Goal: Information Seeking & Learning: Learn about a topic

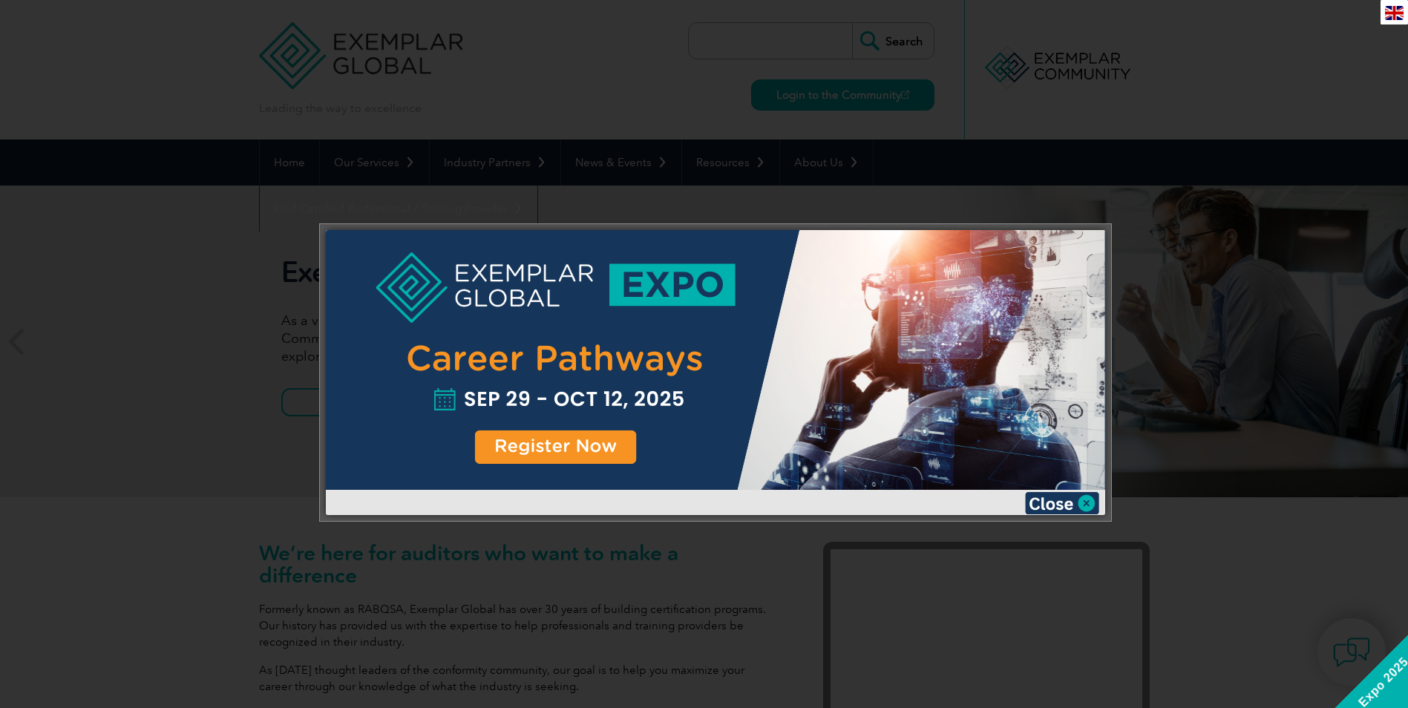
click at [1061, 515] on div at bounding box center [715, 372] width 791 height 297
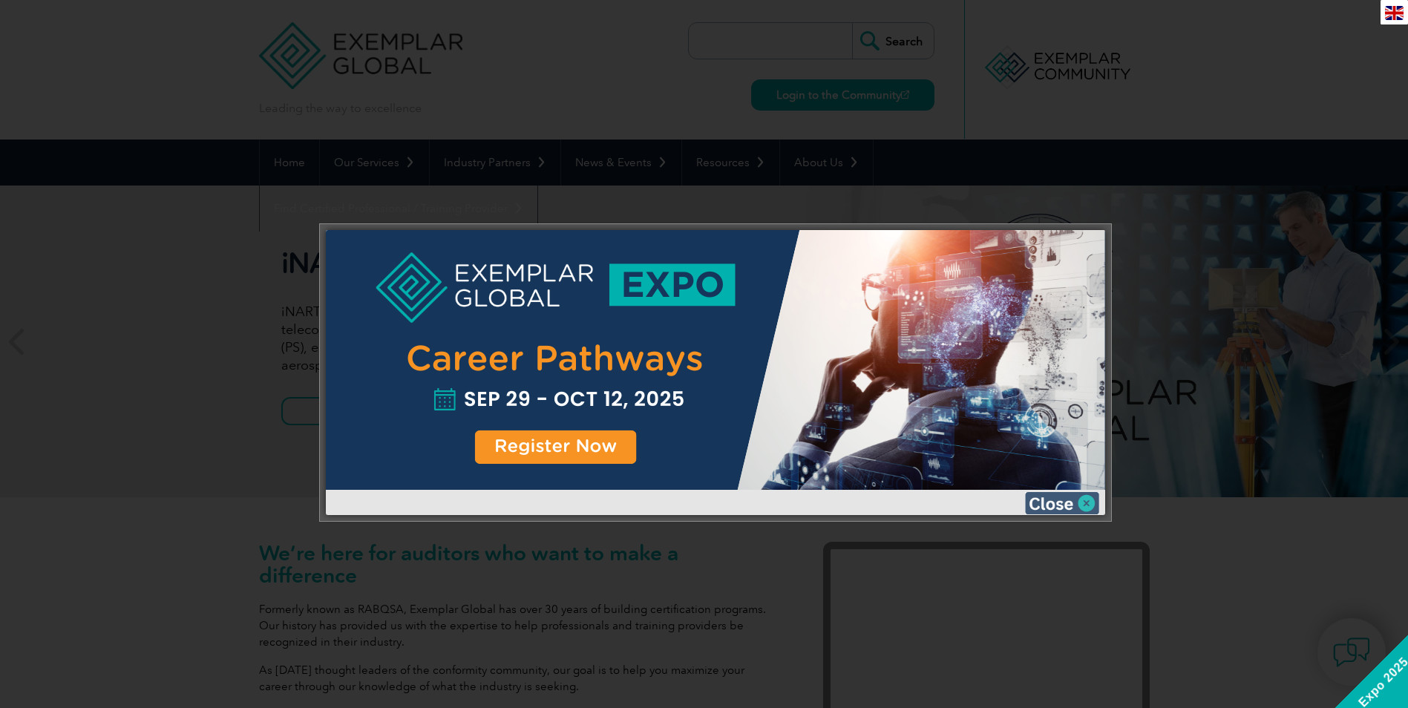
click at [1059, 499] on img at bounding box center [1062, 503] width 74 height 22
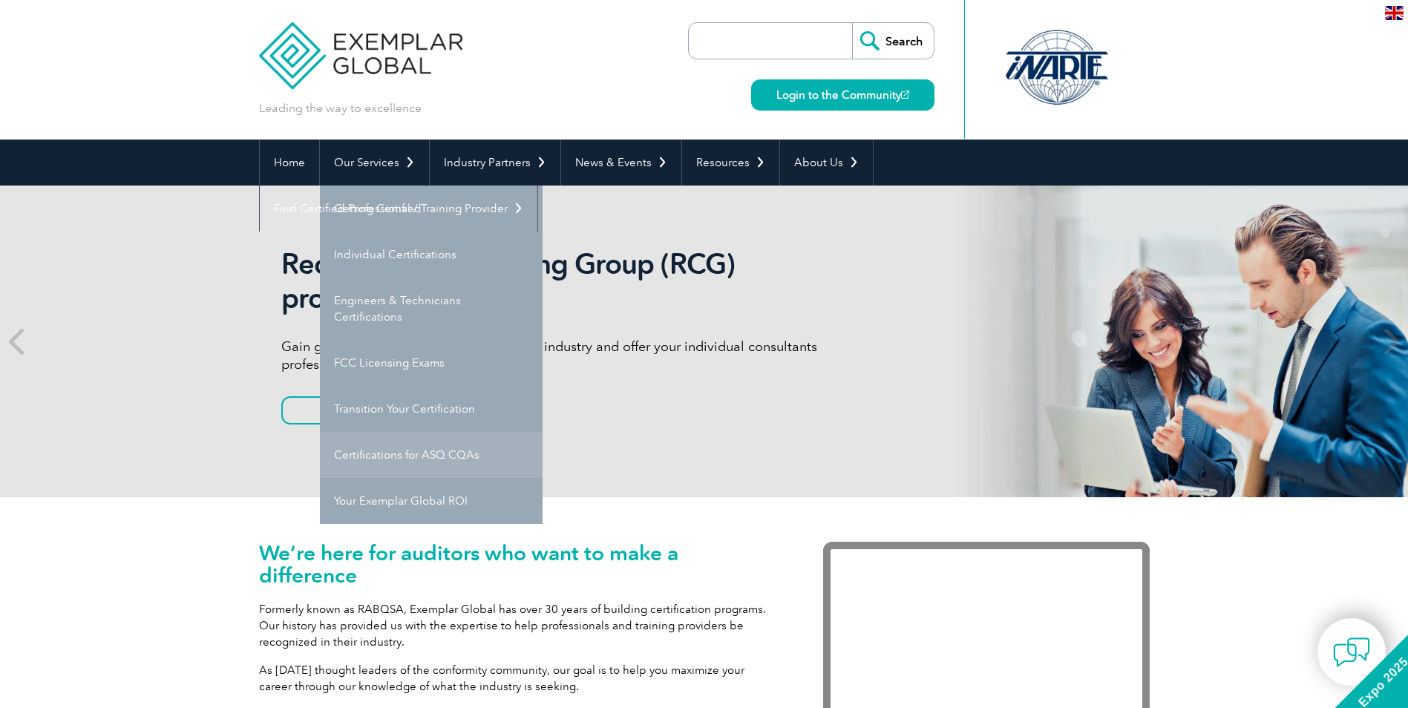
click at [421, 459] on link "Certifications for ASQ CQAs" at bounding box center [431, 455] width 223 height 46
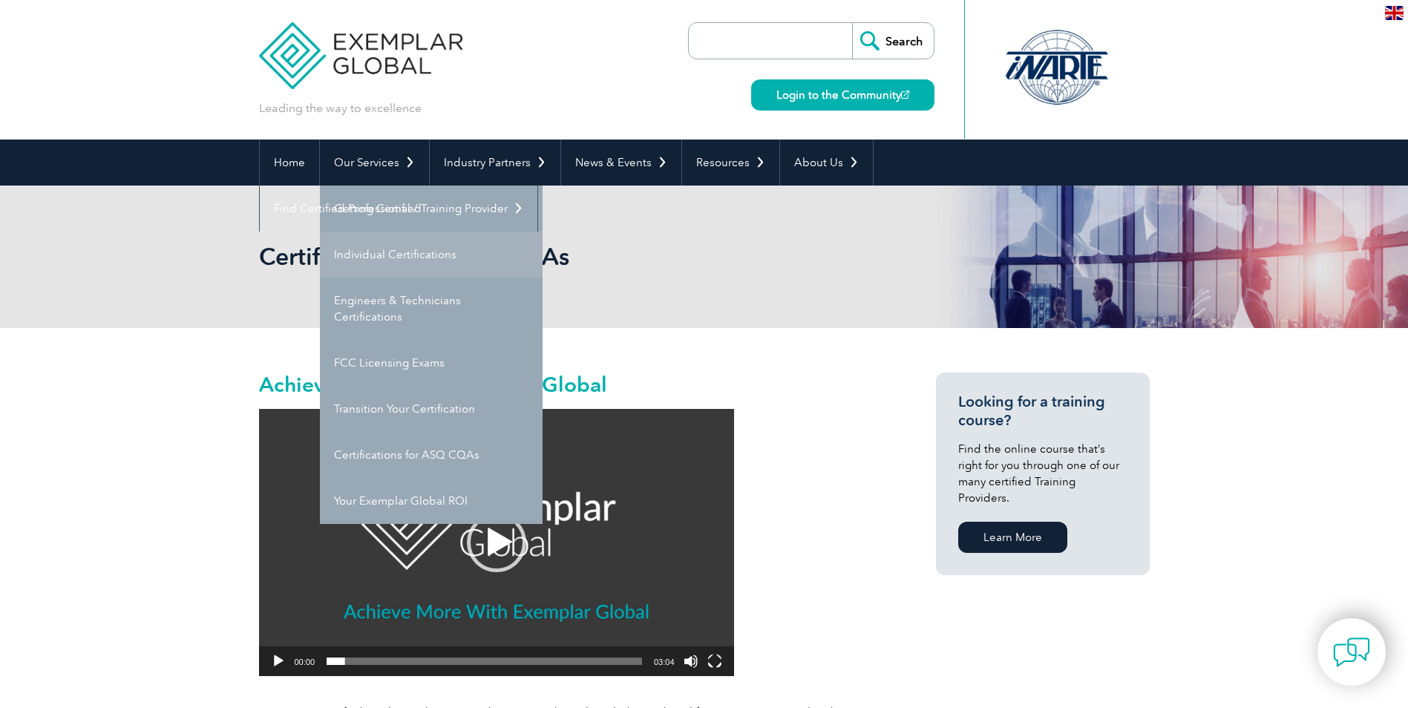
click at [361, 261] on link "Individual Certifications" at bounding box center [431, 254] width 223 height 46
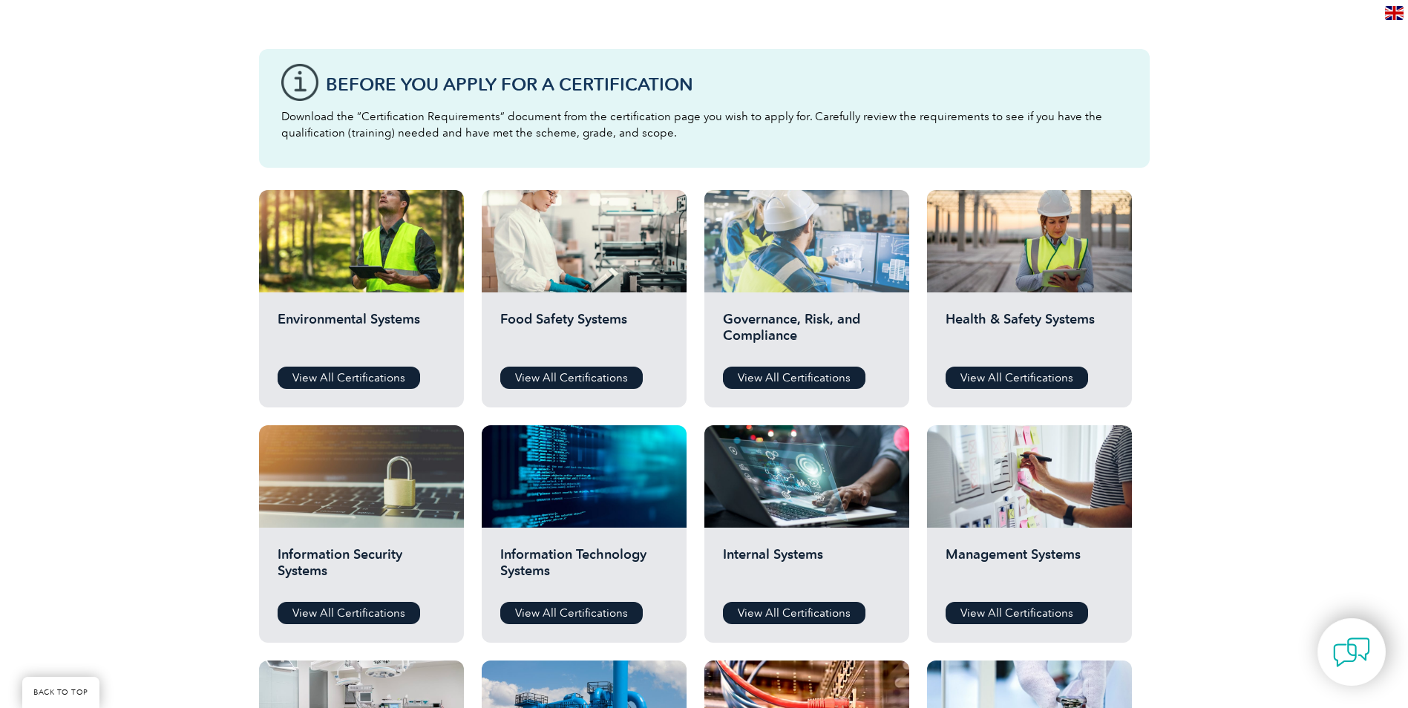
scroll to position [371, 0]
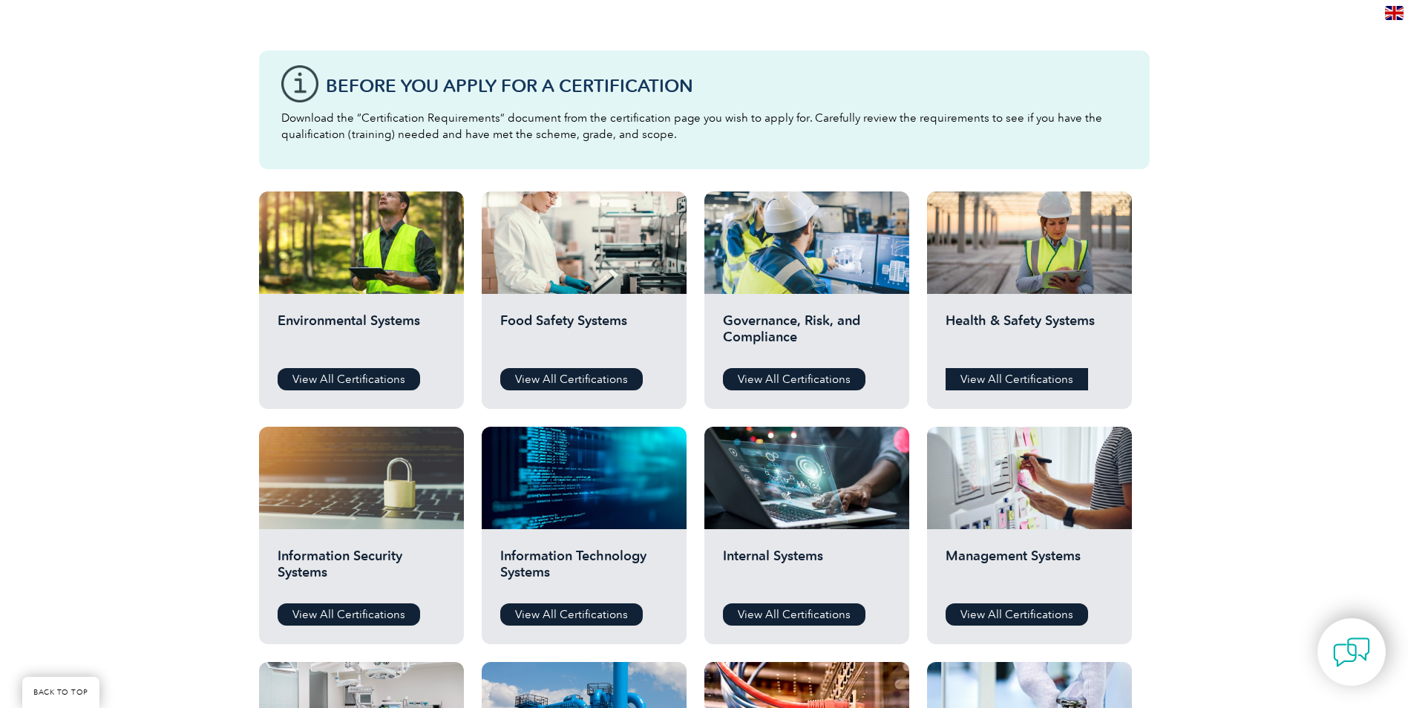
click at [972, 390] on link "View All Certifications" at bounding box center [1016, 379] width 142 height 22
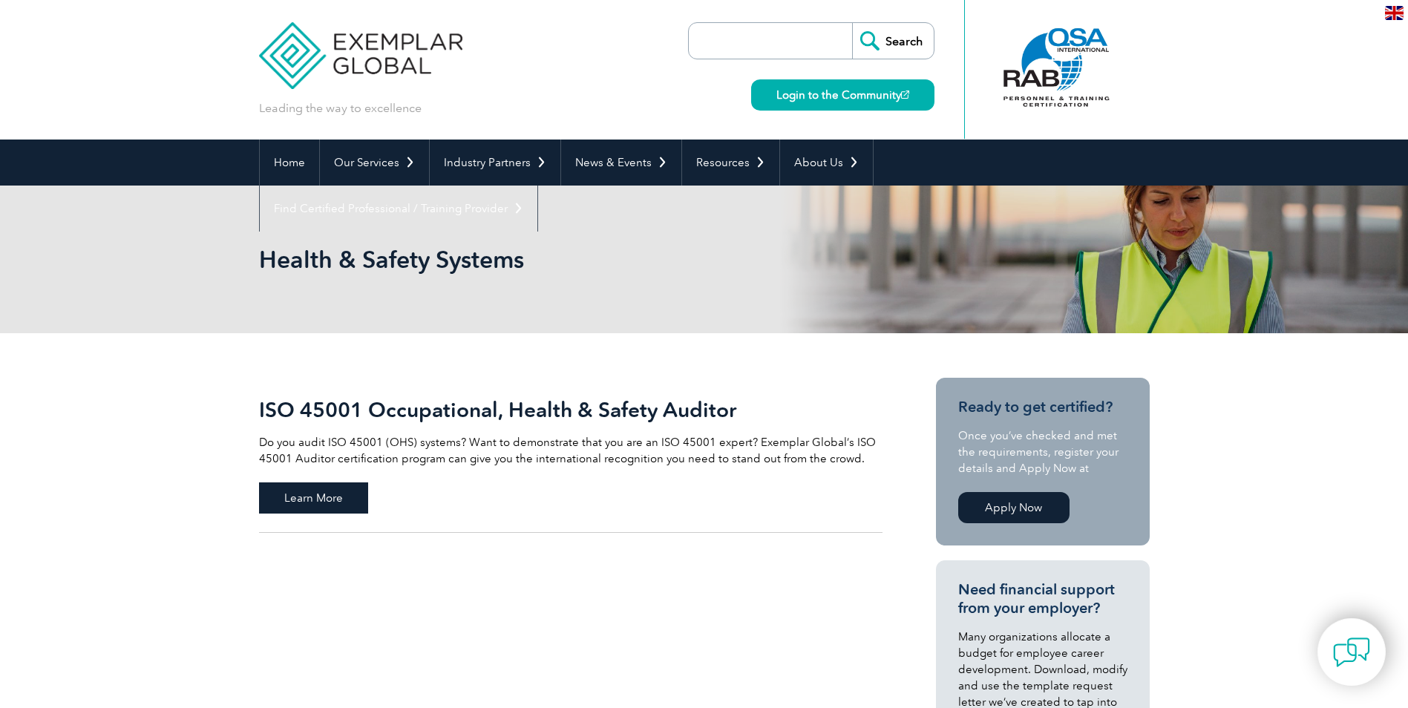
click at [335, 494] on span "Learn More" at bounding box center [313, 497] width 109 height 31
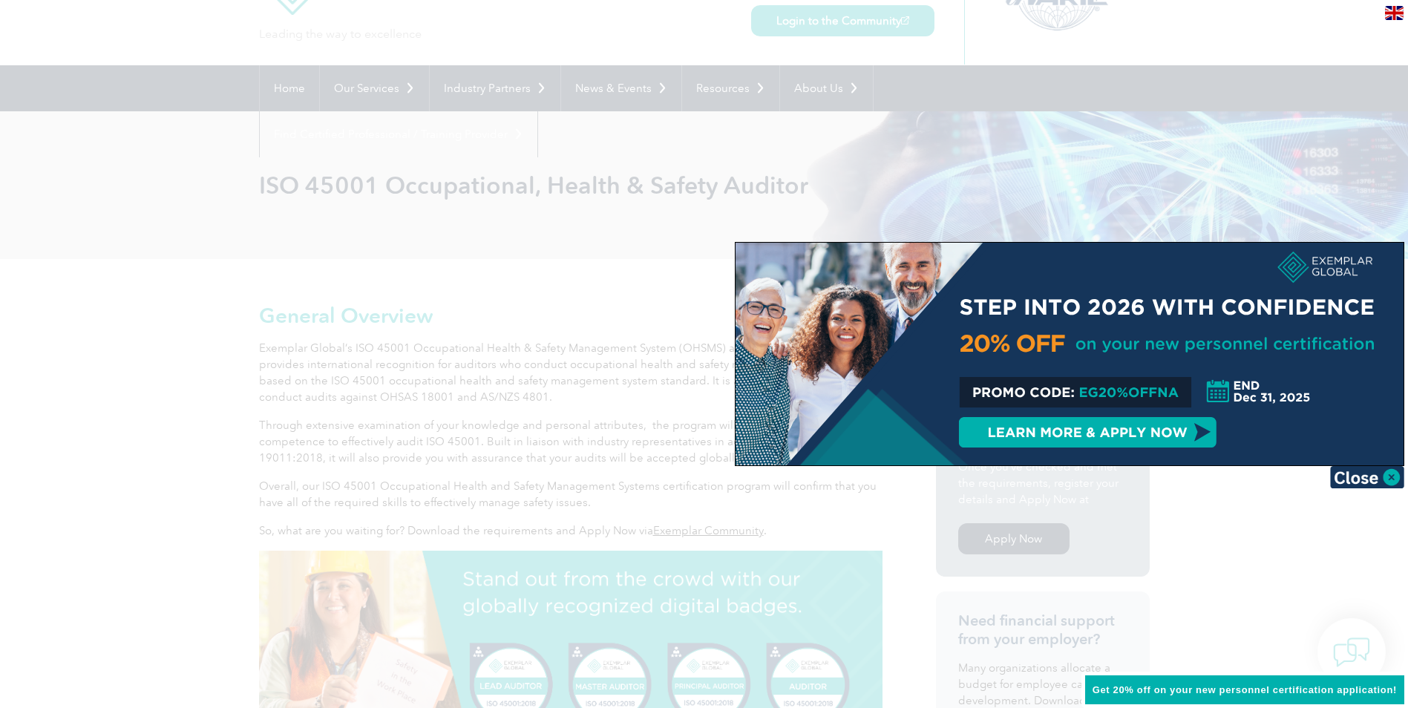
scroll to position [148, 0]
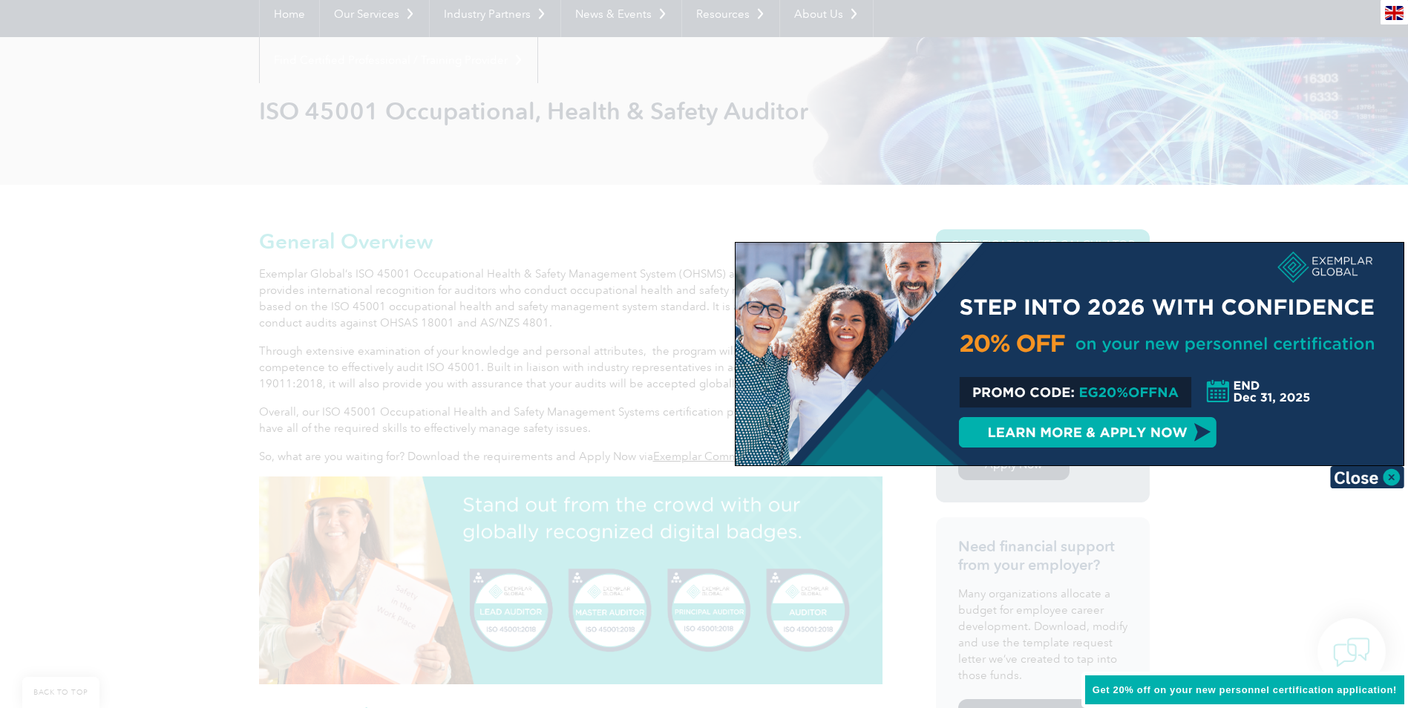
click at [1123, 390] on div at bounding box center [1069, 354] width 668 height 223
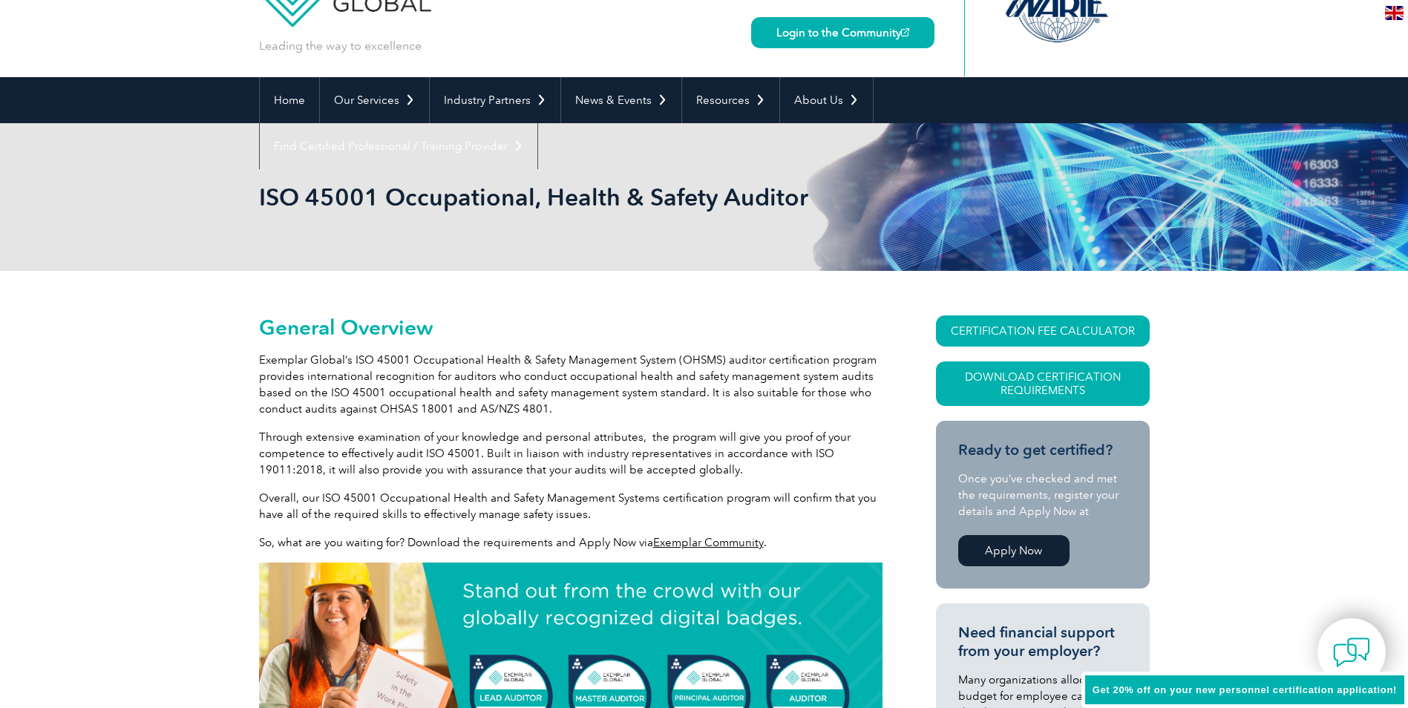
scroll to position [0, 0]
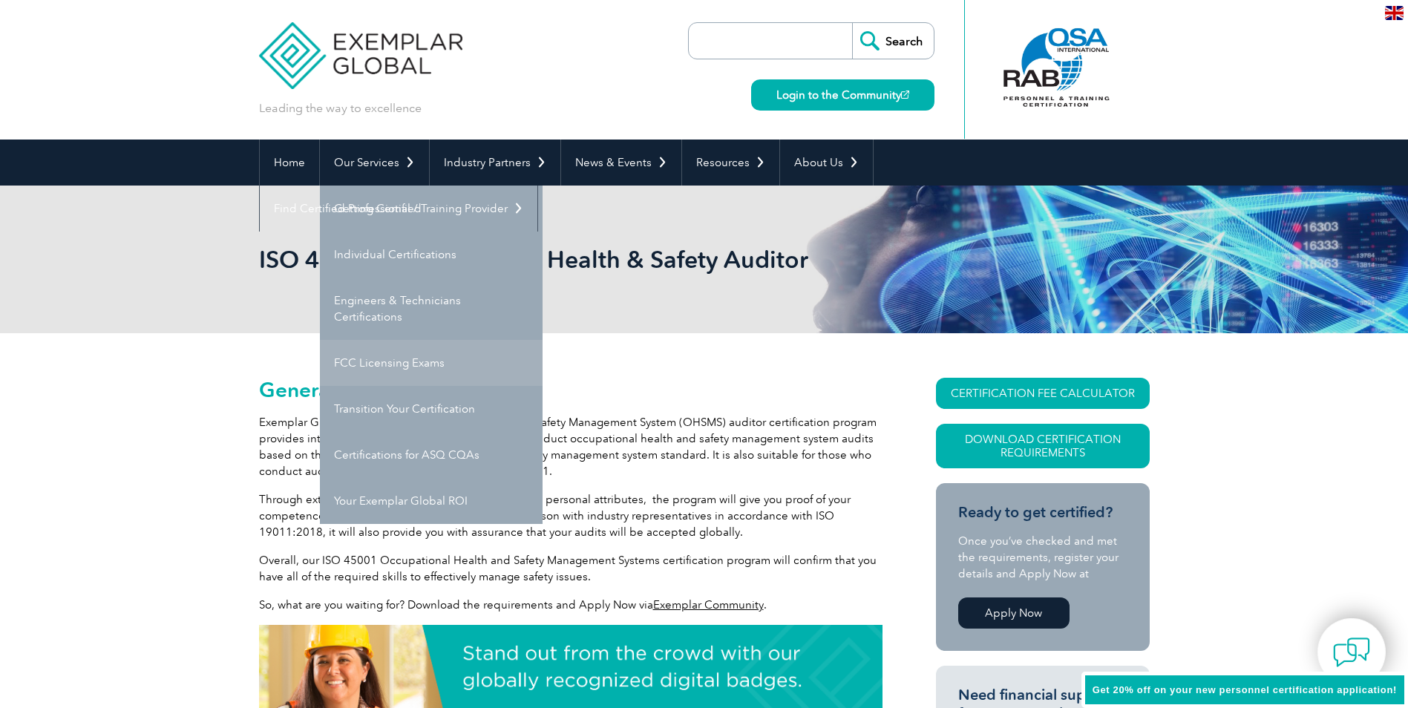
click at [391, 366] on link "FCC Licensing Exams" at bounding box center [431, 363] width 223 height 46
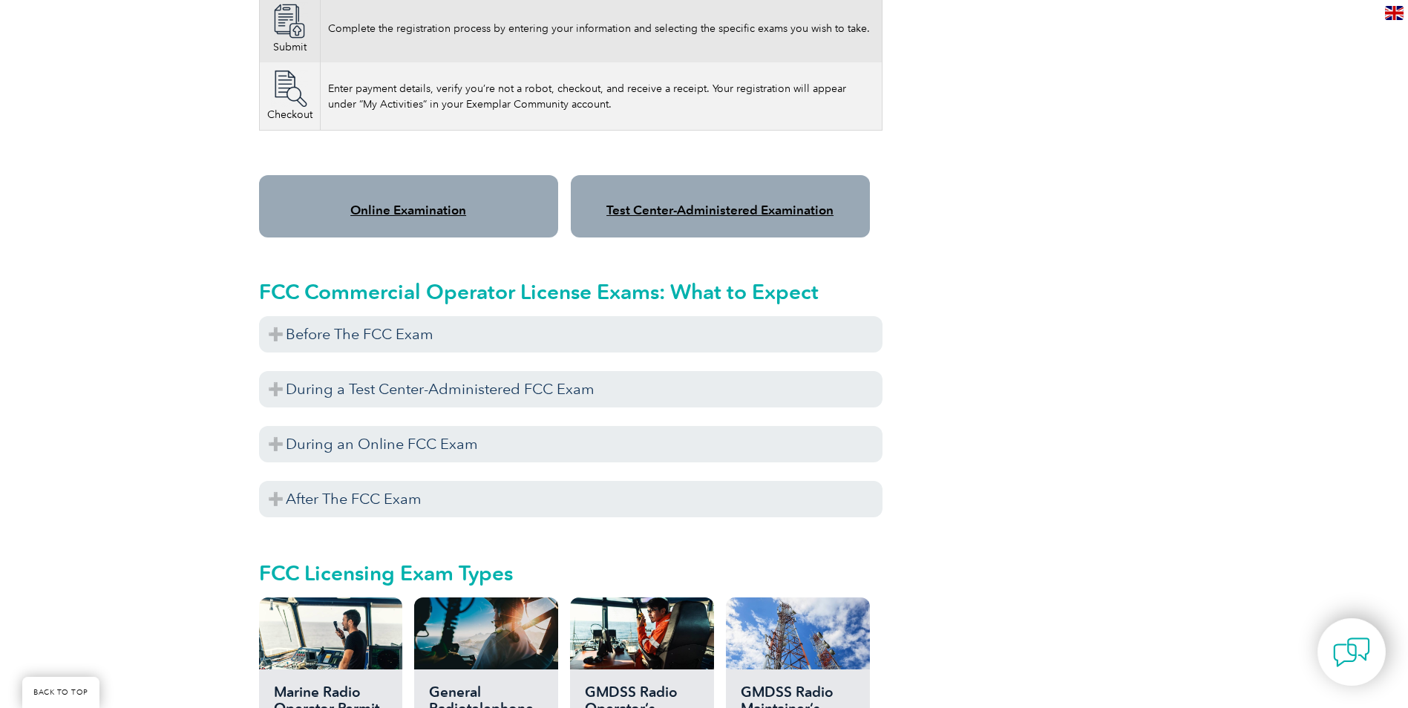
scroll to position [1187, 0]
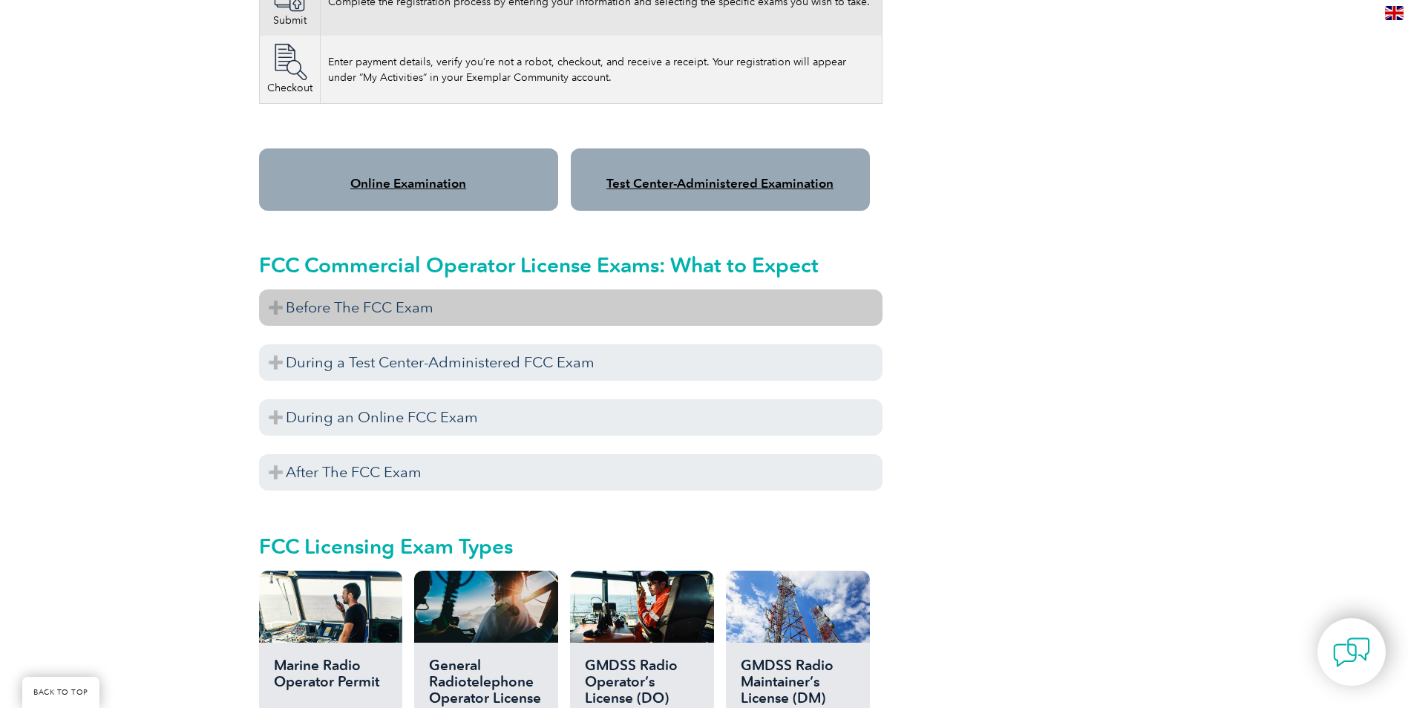
click at [274, 289] on h3 "Before The FCC Exam" at bounding box center [570, 307] width 623 height 36
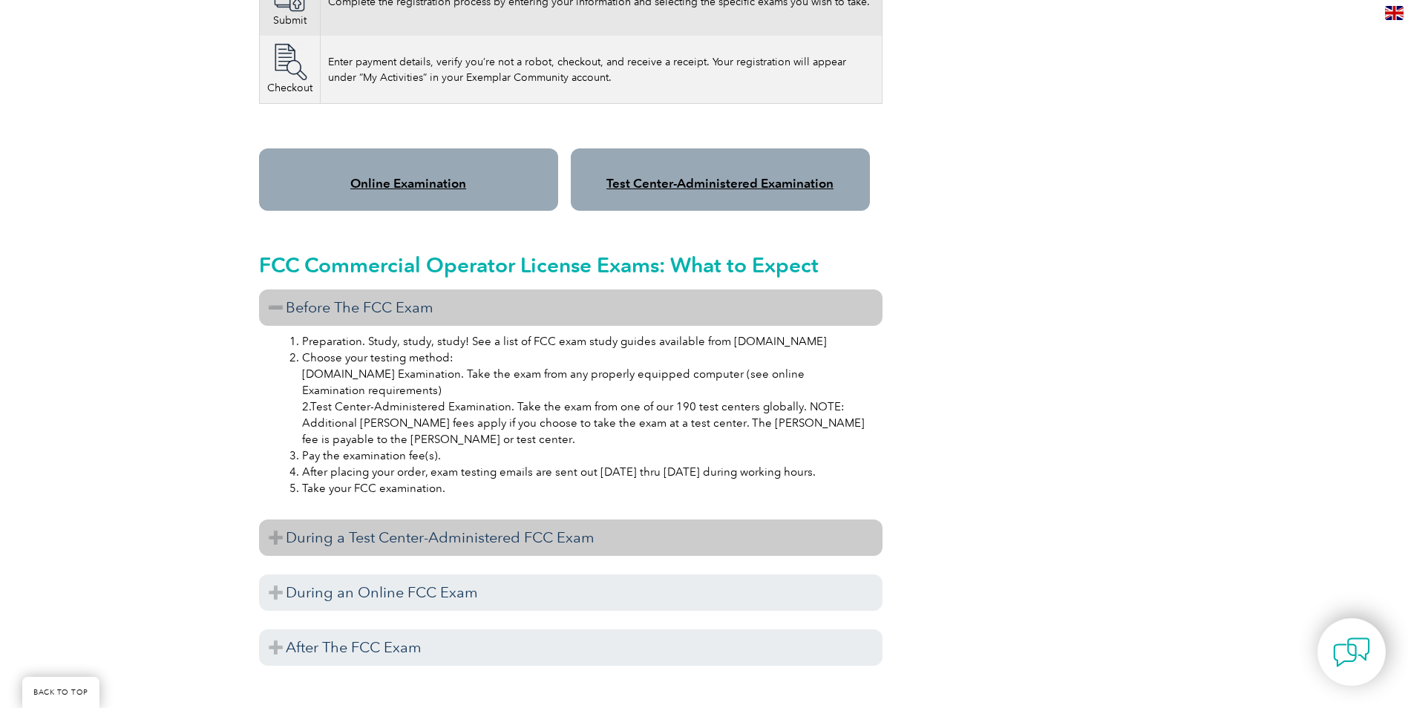
click at [268, 522] on h3 "During a Test Center-Administered FCC Exam" at bounding box center [570, 537] width 623 height 36
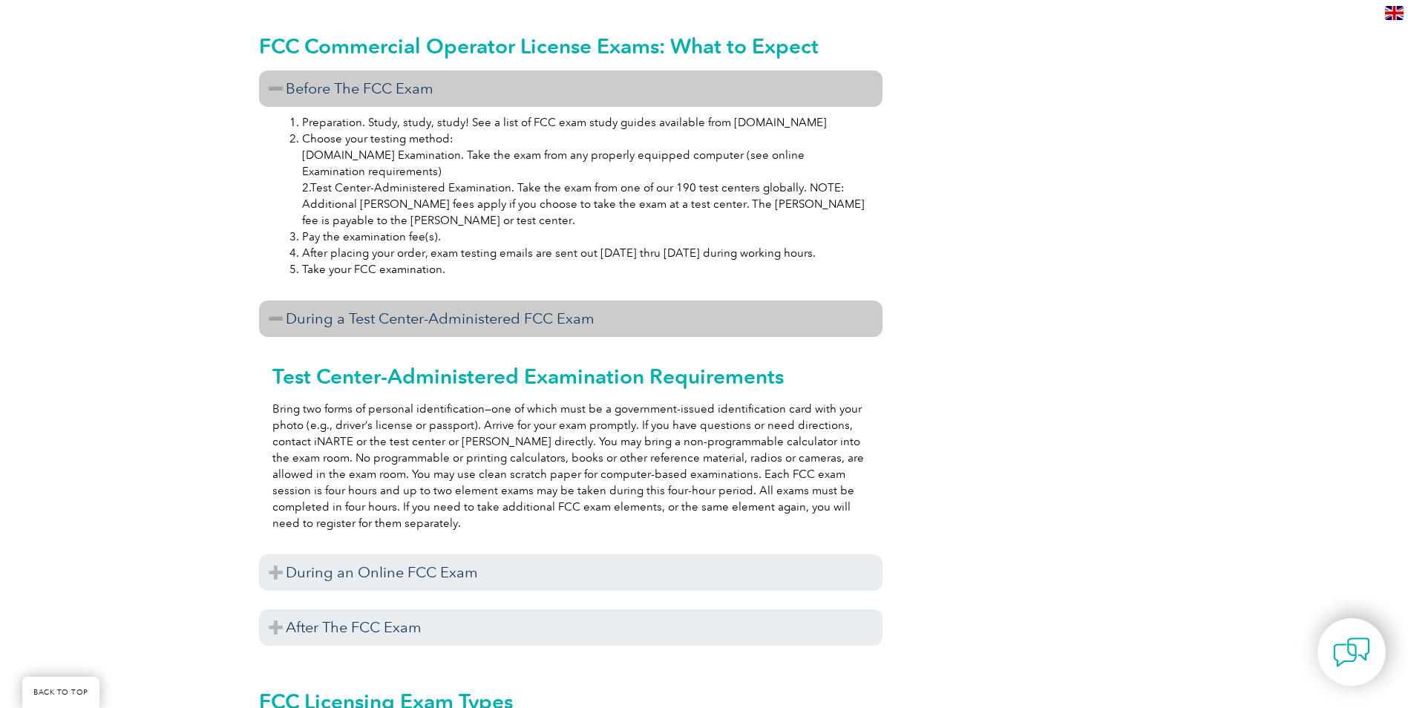
scroll to position [1558, 0]
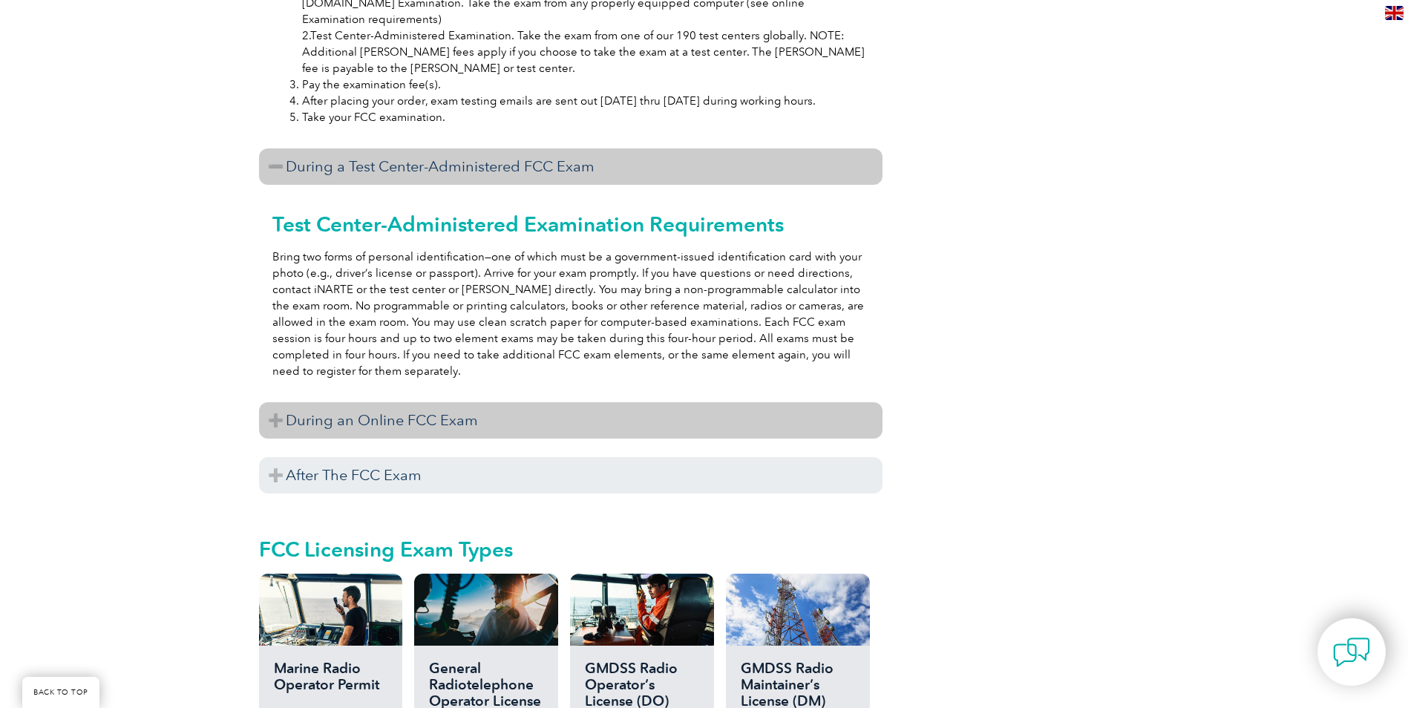
click at [285, 402] on h3 "During an Online FCC Exam" at bounding box center [570, 420] width 623 height 36
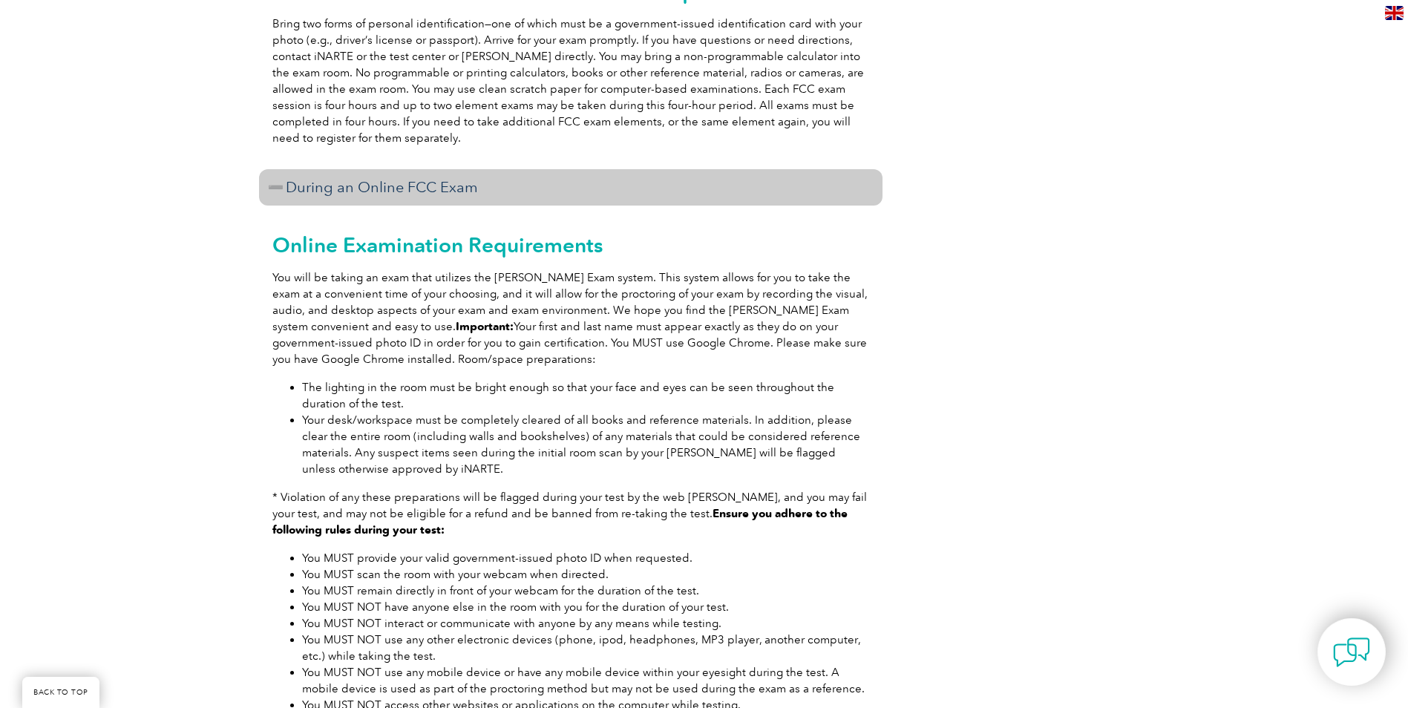
scroll to position [2003, 0]
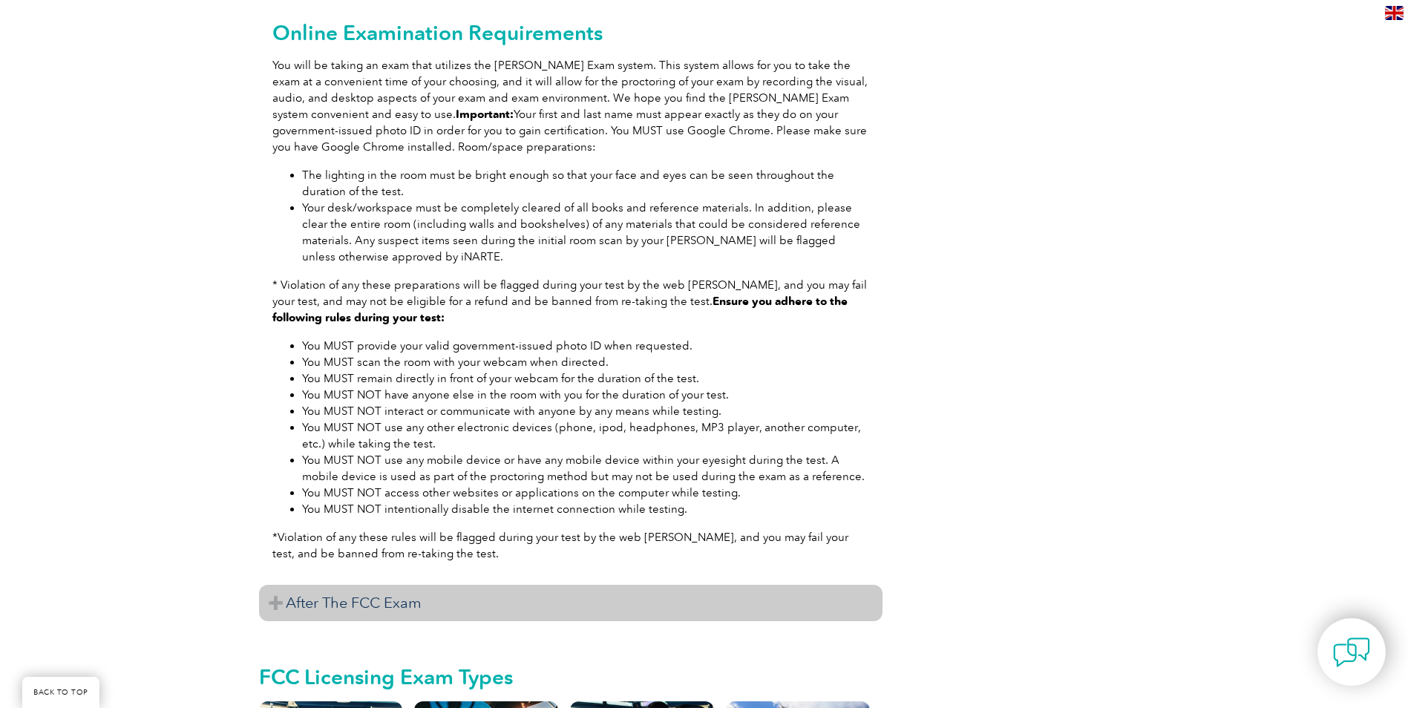
click at [286, 585] on h3 "After The FCC Exam" at bounding box center [570, 603] width 623 height 36
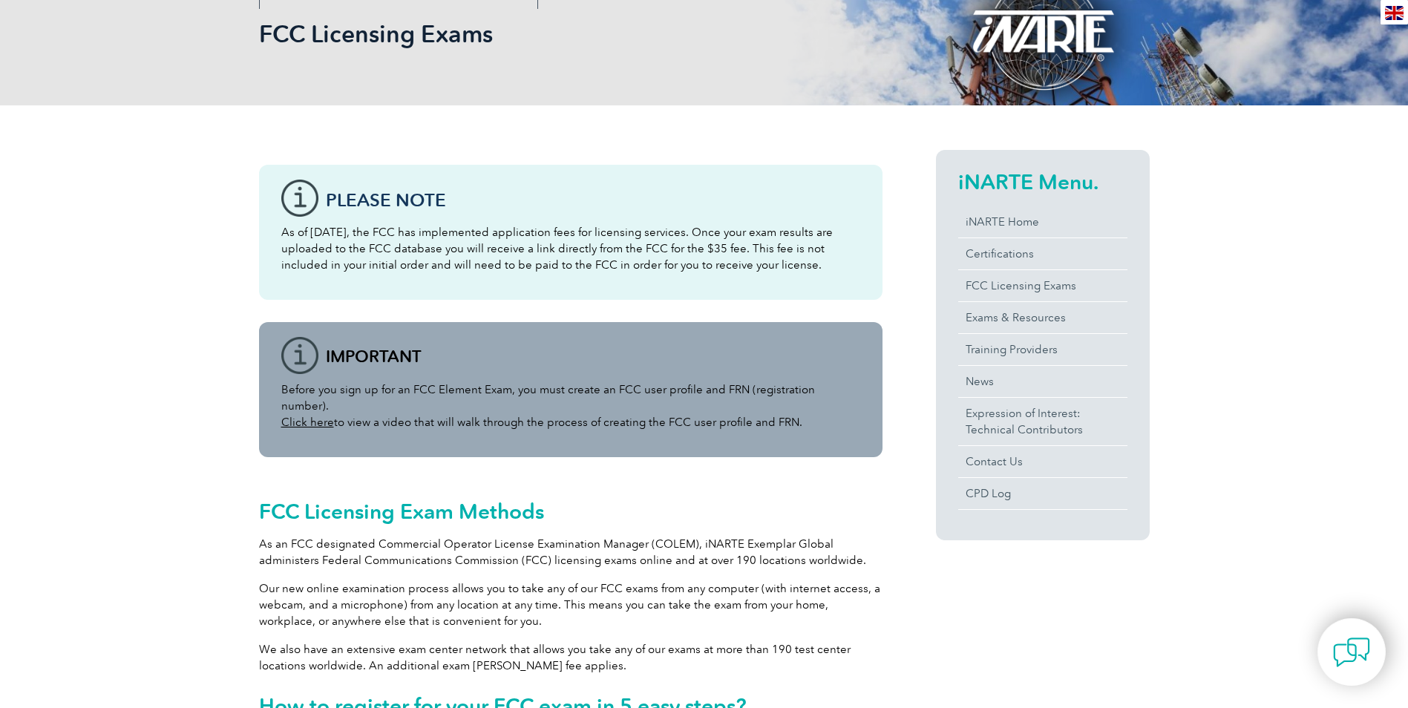
scroll to position [0, 0]
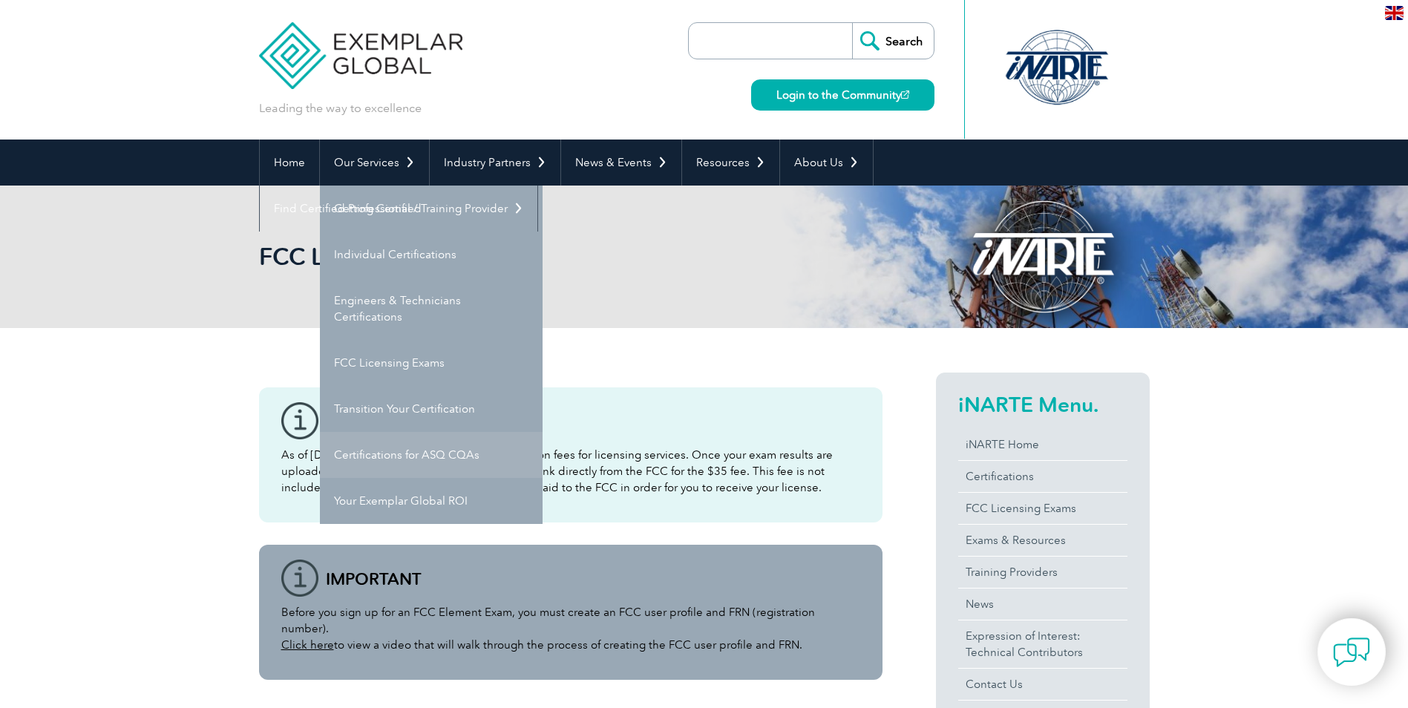
click at [458, 454] on link "Certifications for ASQ CQAs" at bounding box center [431, 455] width 223 height 46
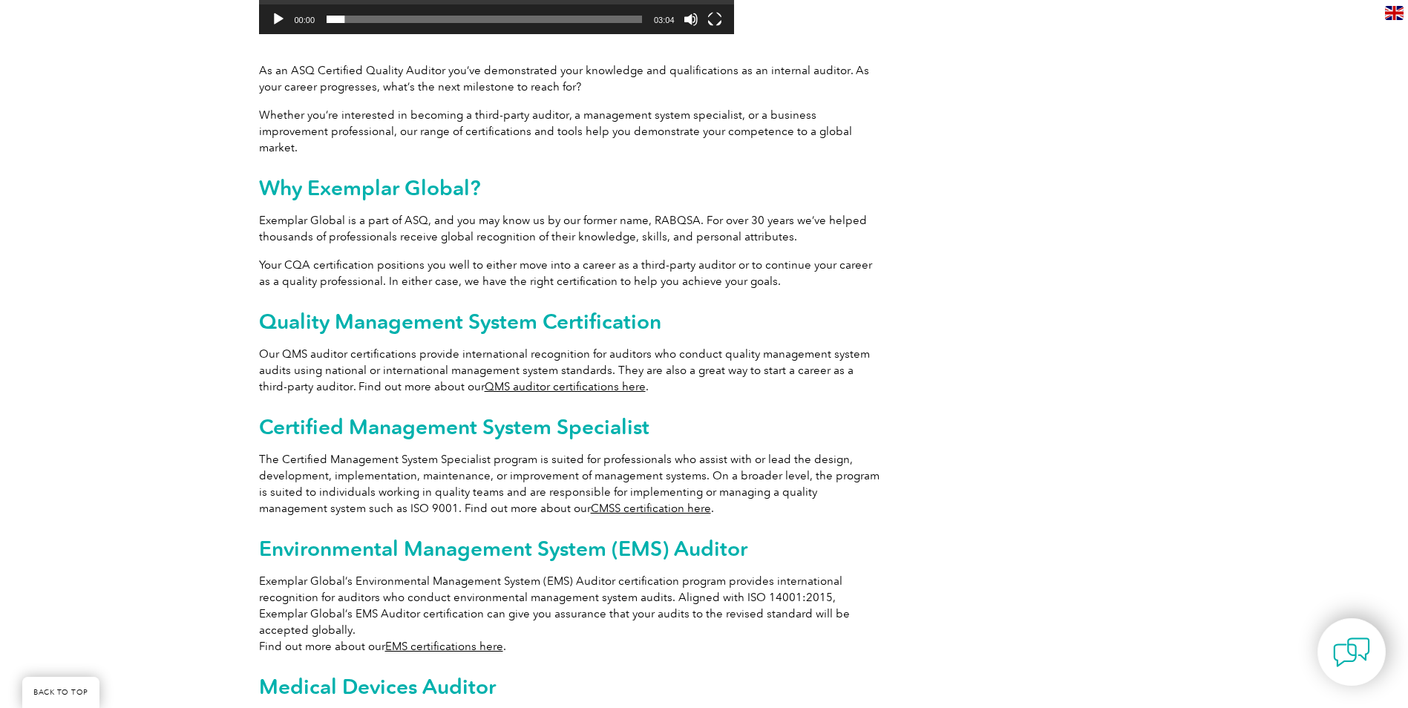
scroll to position [668, 0]
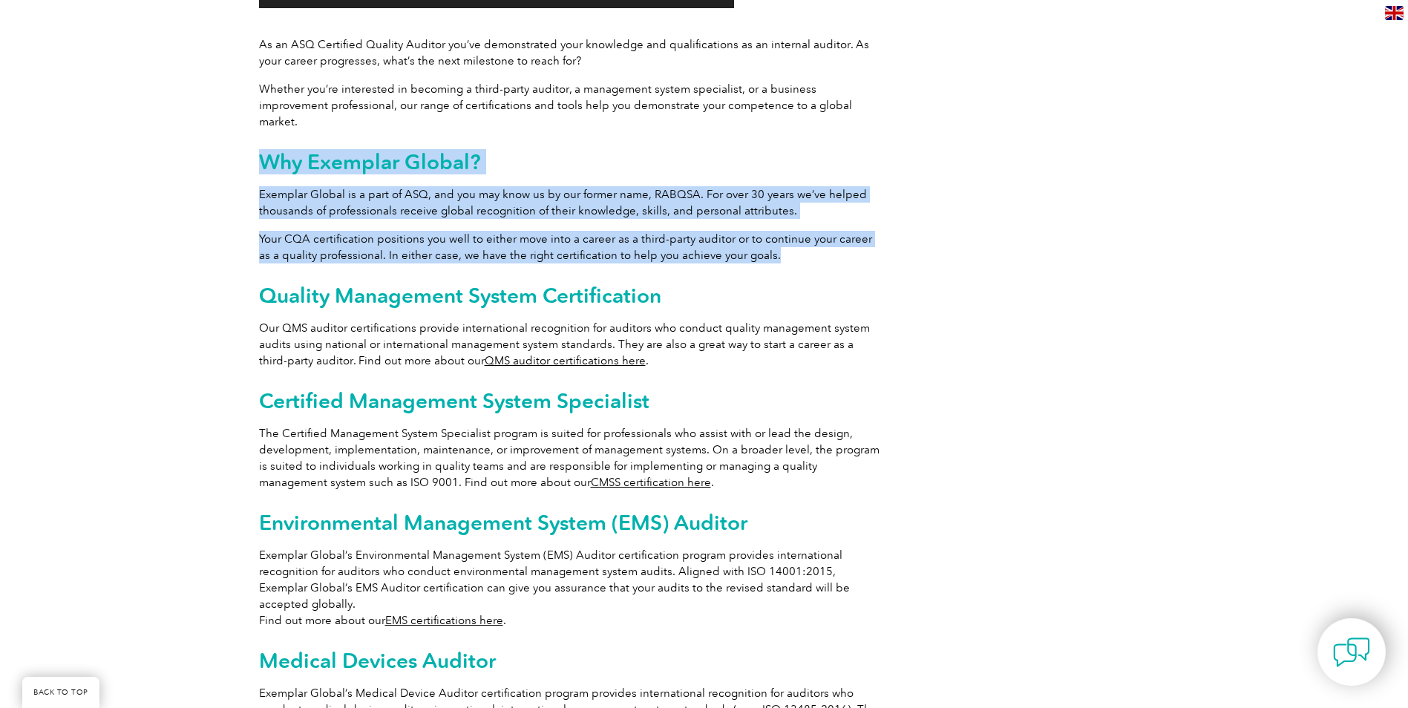
drag, startPoint x: 264, startPoint y: 143, endPoint x: 758, endPoint y: 234, distance: 501.8
click at [758, 234] on div "Achieve more with Exemplar Global Video Player [URL][DOMAIN_NAME] 00:00 00:00 0…" at bounding box center [570, 324] width 623 height 1238
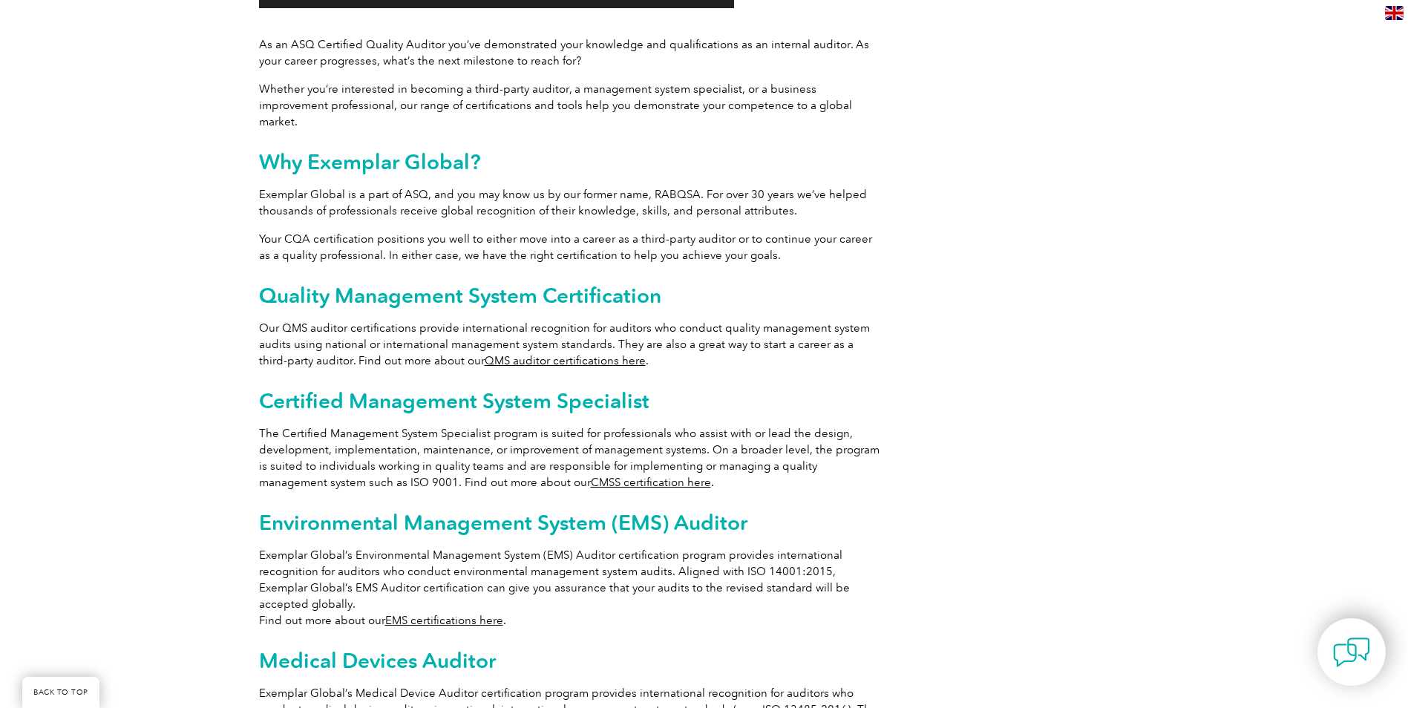
drag, startPoint x: 758, startPoint y: 234, endPoint x: 766, endPoint y: 322, distance: 87.9
click at [766, 322] on p "Our QMS auditor certifications provide international recognition for auditors w…" at bounding box center [570, 344] width 623 height 49
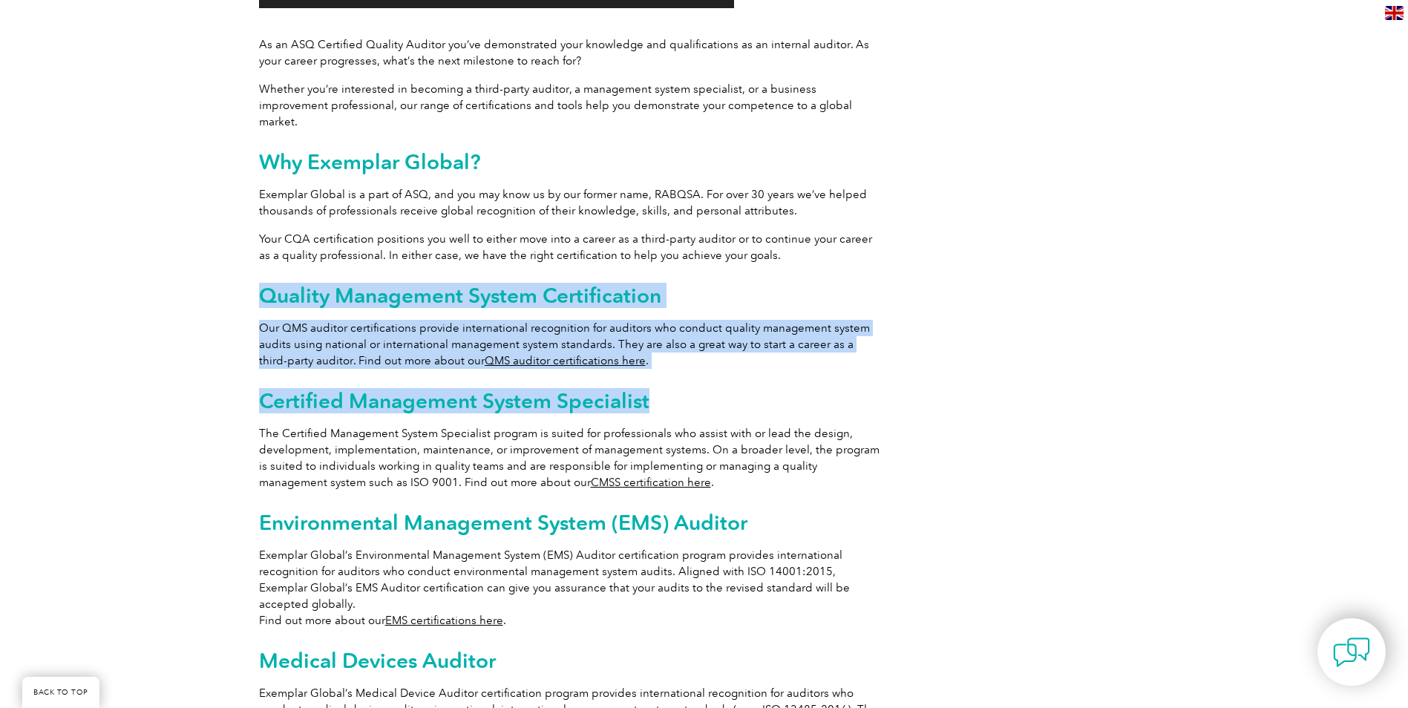
drag, startPoint x: 347, startPoint y: 289, endPoint x: 669, endPoint y: 362, distance: 330.3
click at [669, 362] on div "Achieve more with Exemplar Global Video Player https://exemplarglobal.org/wp-co…" at bounding box center [570, 324] width 623 height 1238
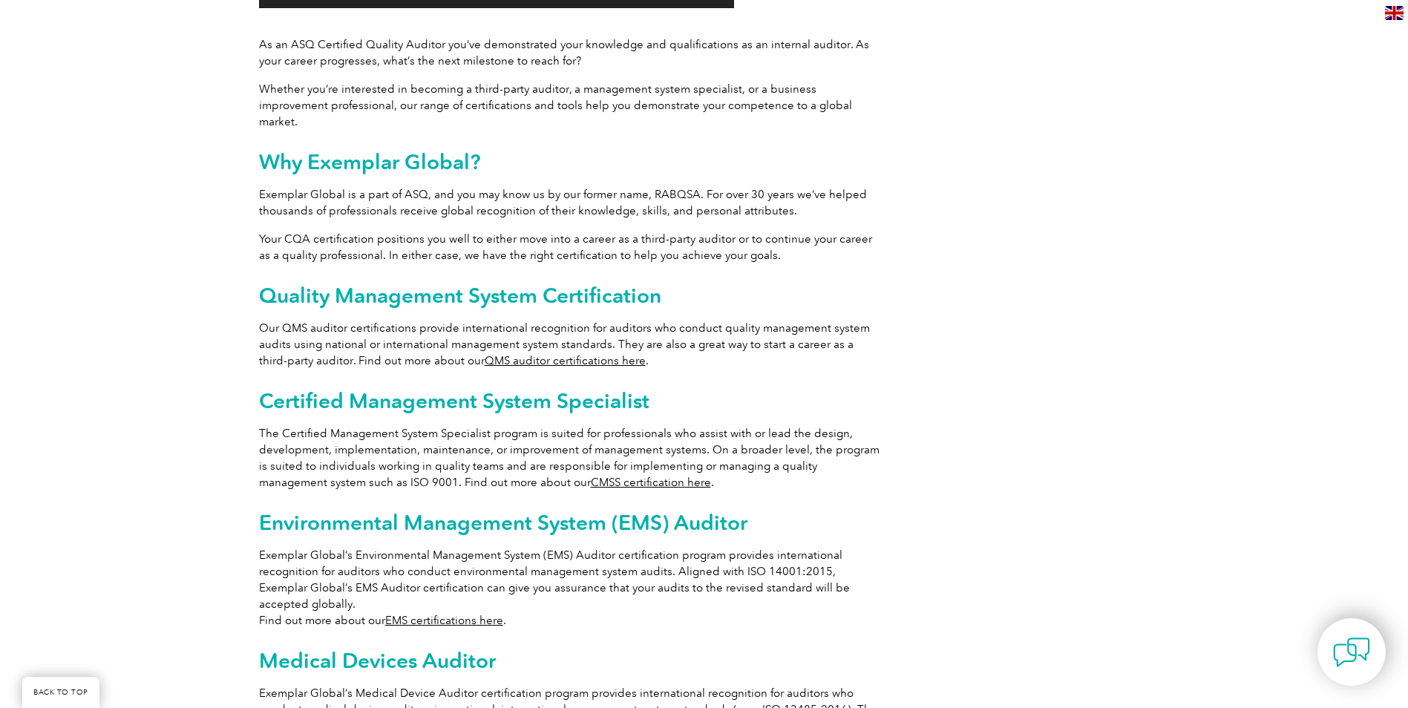
drag, startPoint x: 669, startPoint y: 362, endPoint x: 670, endPoint y: 183, distance: 178.8
click at [668, 186] on p "Exemplar Global is a part of ASQ, and you may know us by our former name, RABQS…" at bounding box center [570, 202] width 623 height 33
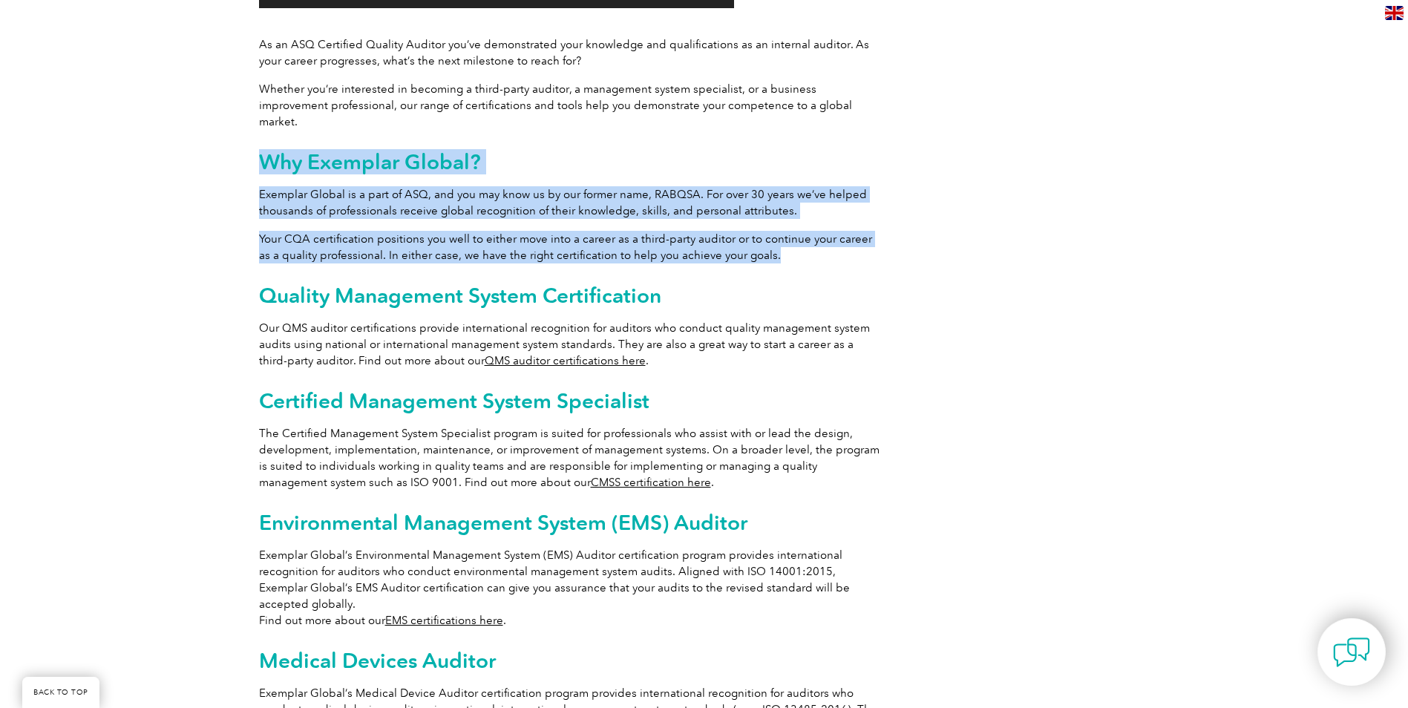
drag, startPoint x: 263, startPoint y: 145, endPoint x: 771, endPoint y: 243, distance: 517.5
click at [771, 243] on div "Achieve more with Exemplar Global Video Player https://exemplarglobal.org/wp-co…" at bounding box center [570, 324] width 623 height 1238
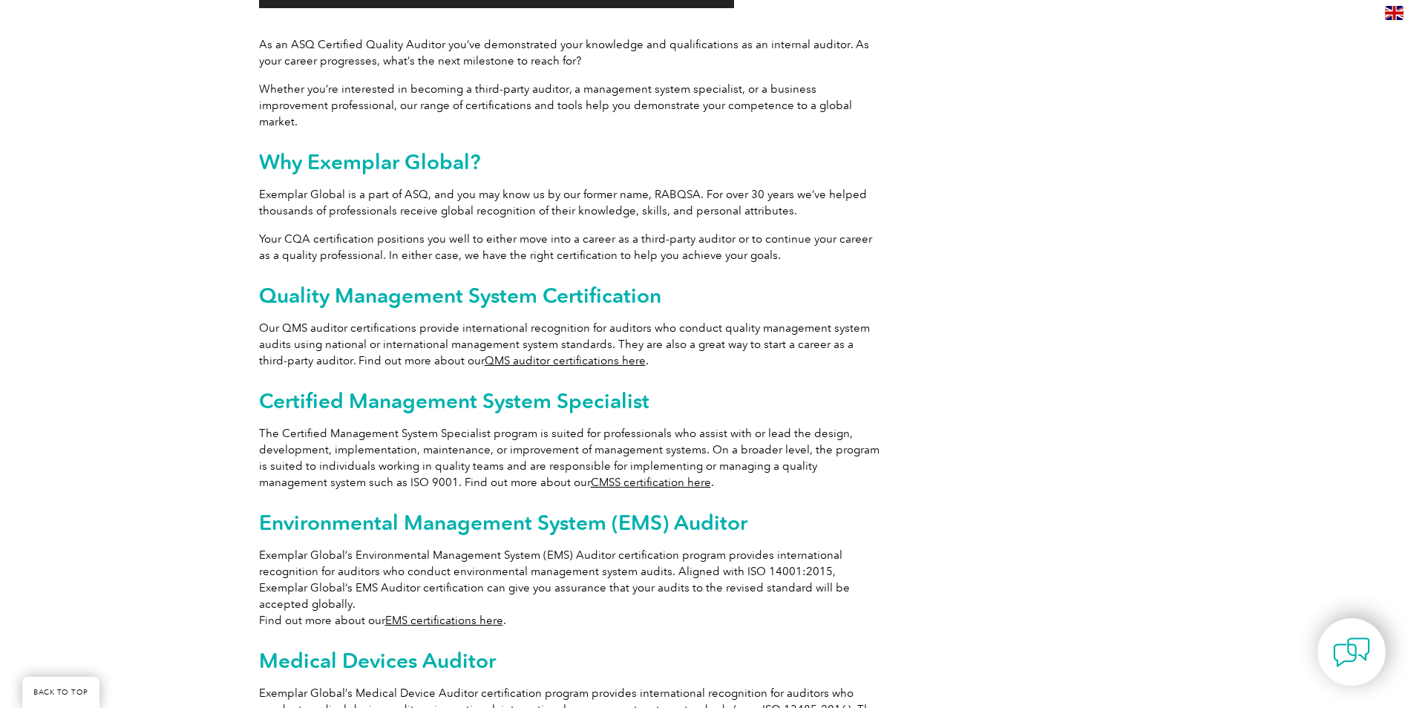
drag, startPoint x: 771, startPoint y: 243, endPoint x: 788, endPoint y: 398, distance: 156.0
click at [788, 398] on div "Achieve more with Exemplar Global Video Player https://exemplarglobal.org/wp-co…" at bounding box center [570, 324] width 623 height 1238
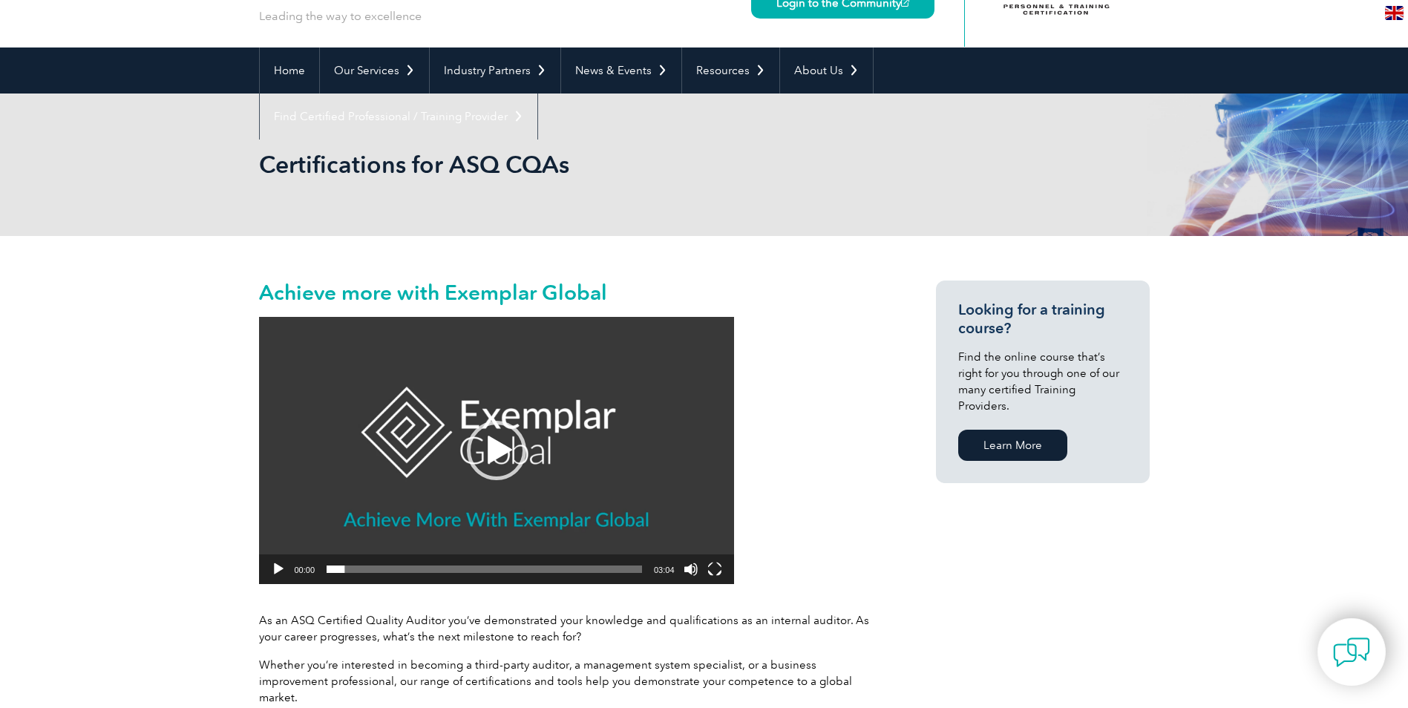
scroll to position [0, 0]
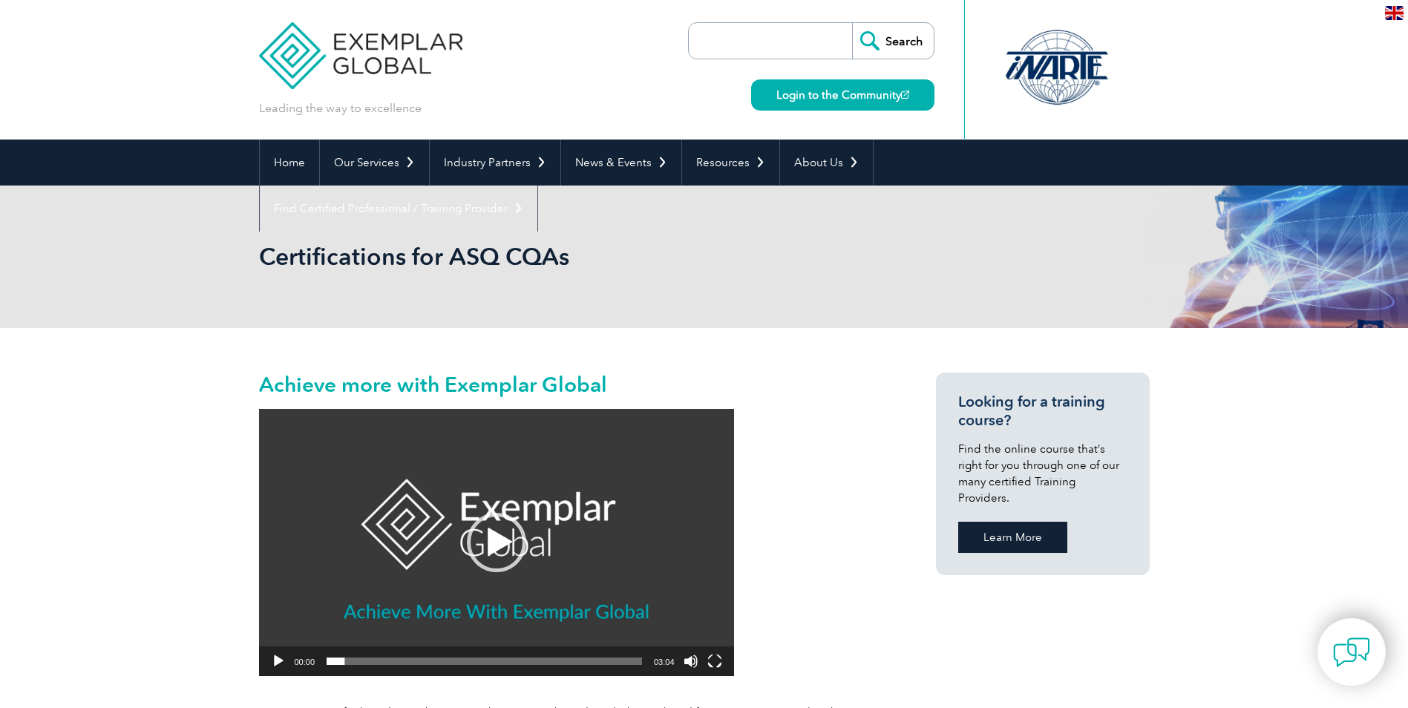
click at [1023, 522] on link "Learn More" at bounding box center [1012, 537] width 109 height 31
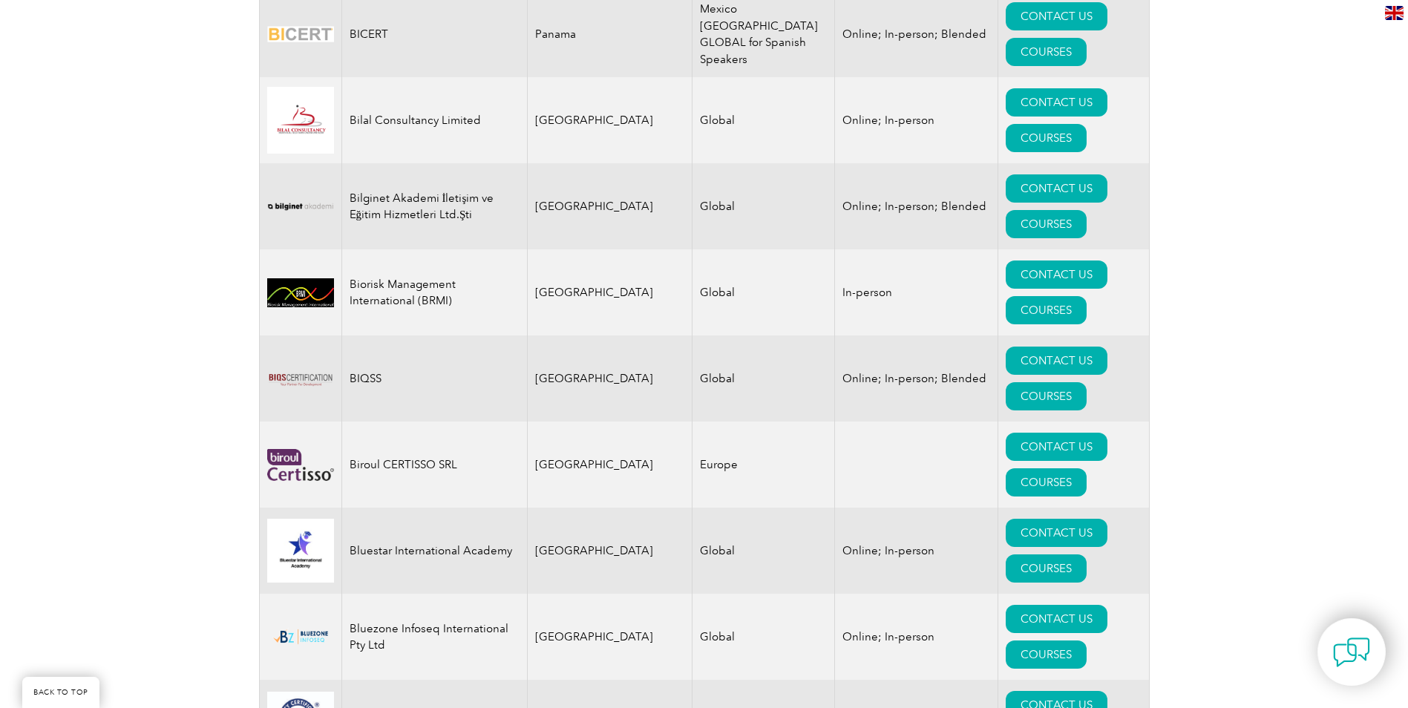
scroll to position [3191, 0]
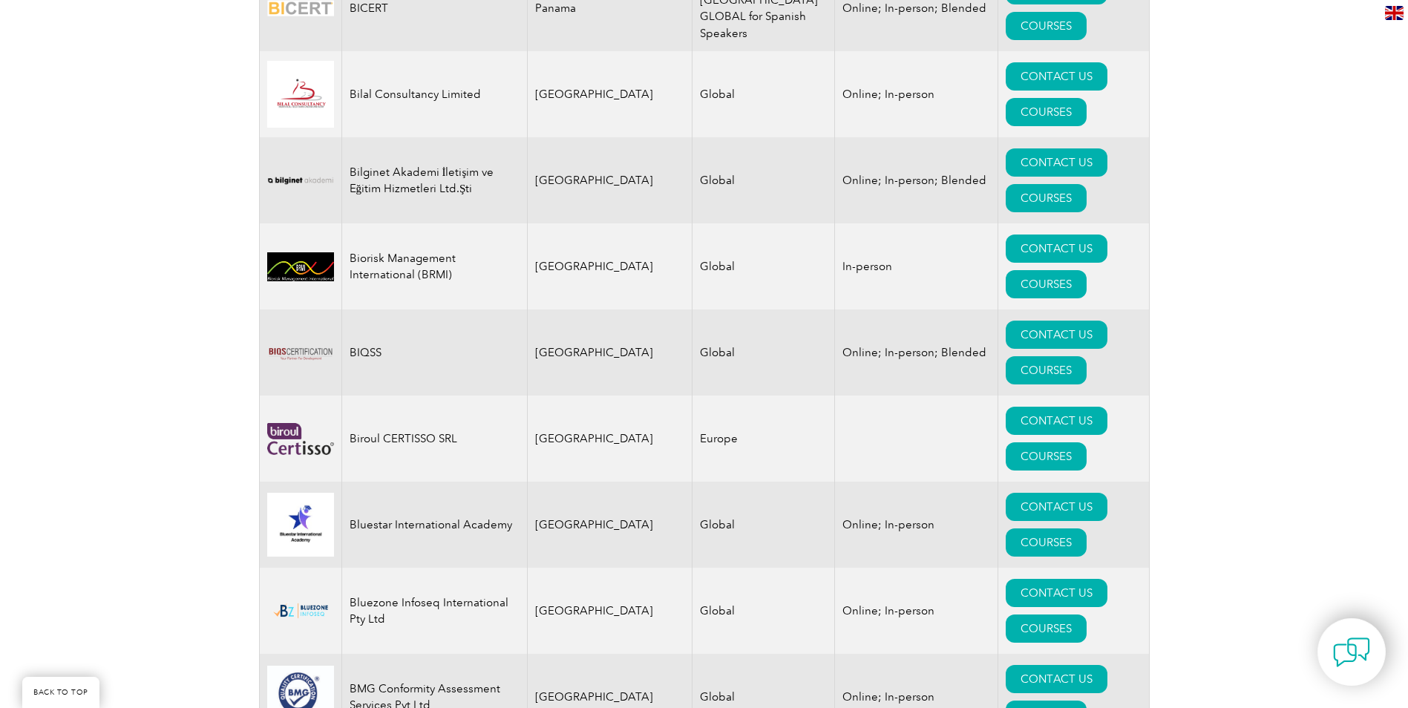
drag, startPoint x: 536, startPoint y: 393, endPoint x: 709, endPoint y: 392, distance: 172.1
drag, startPoint x: 709, startPoint y: 392, endPoint x: 706, endPoint y: 451, distance: 59.4
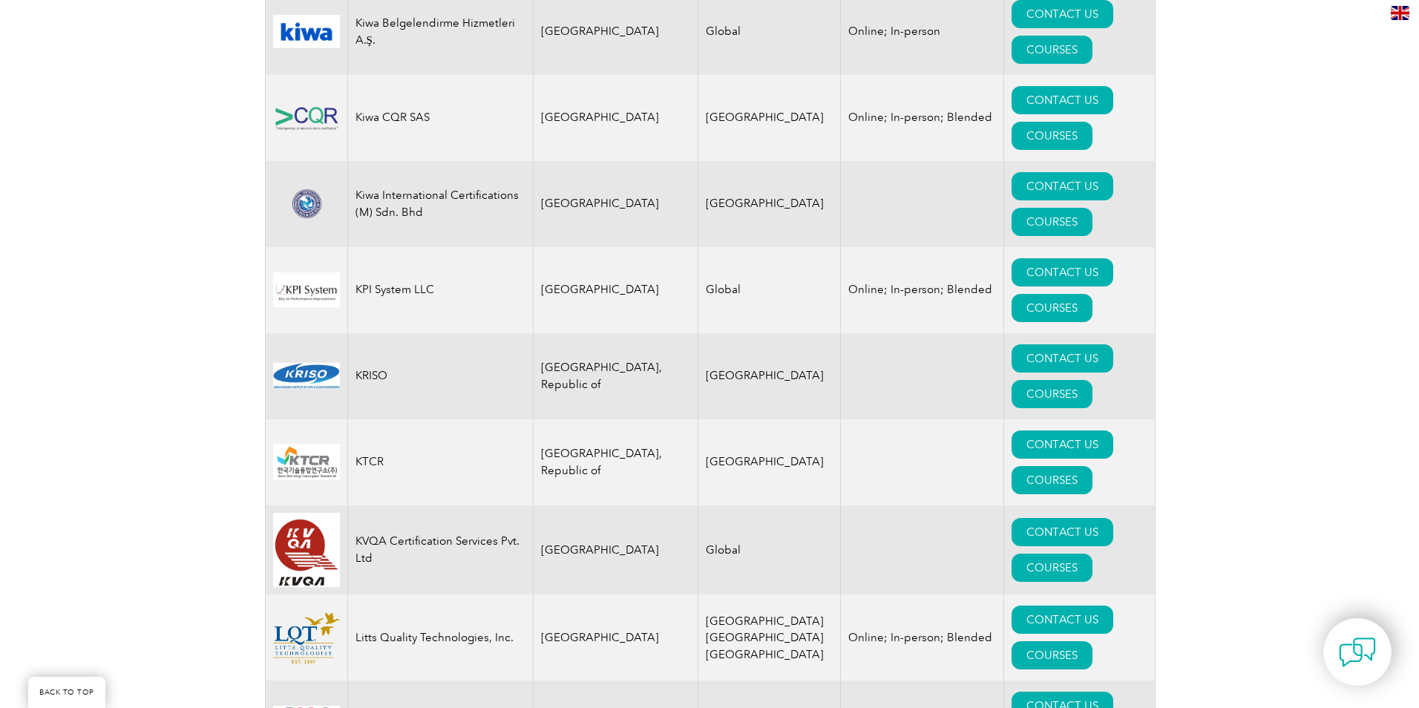
scroll to position [13635, 0]
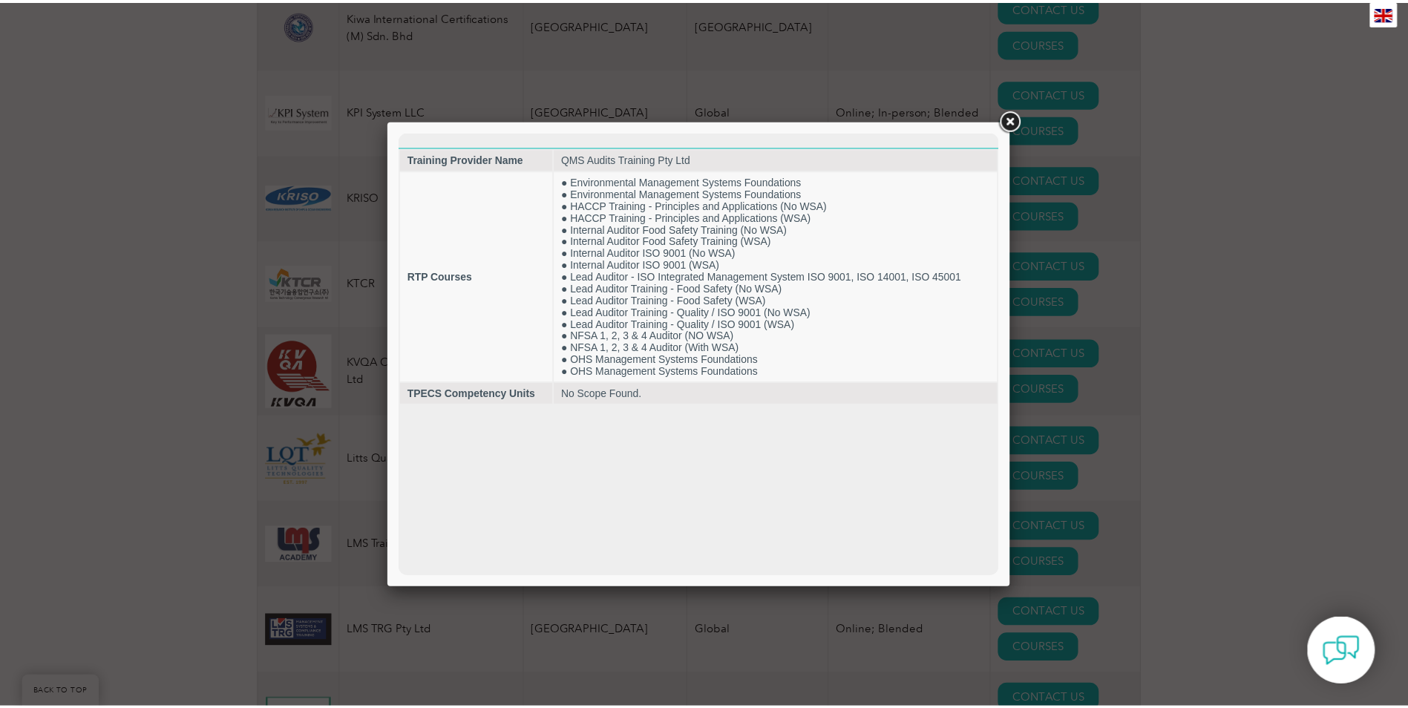
scroll to position [0, 0]
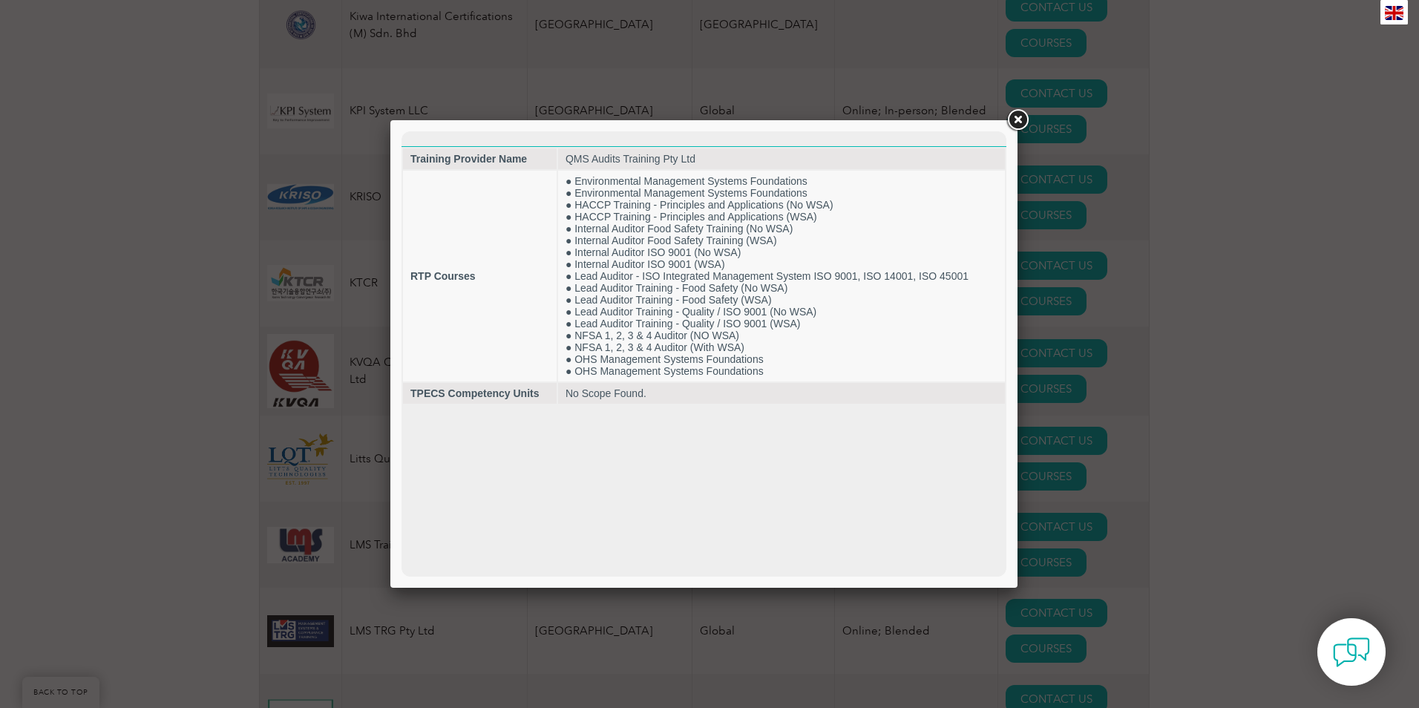
click at [1017, 124] on link at bounding box center [1017, 120] width 27 height 27
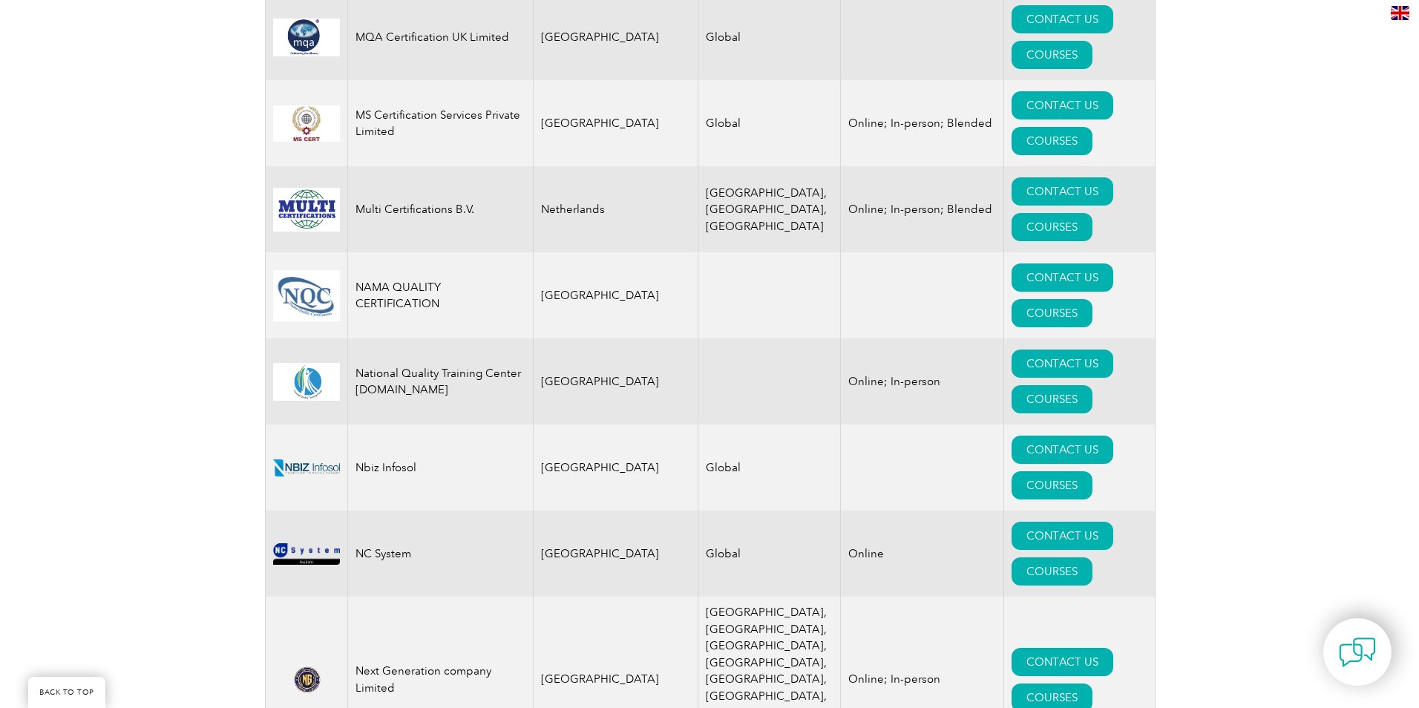
scroll to position [15935, 0]
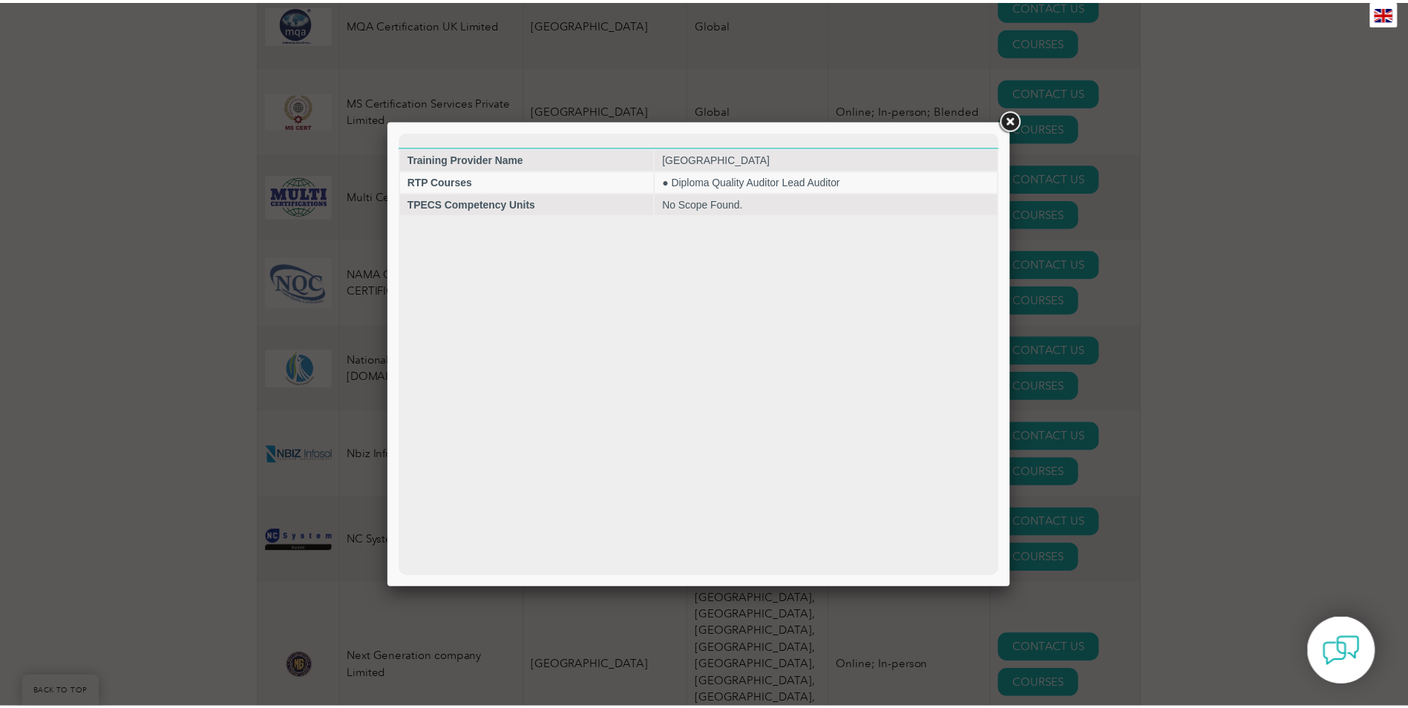
scroll to position [0, 0]
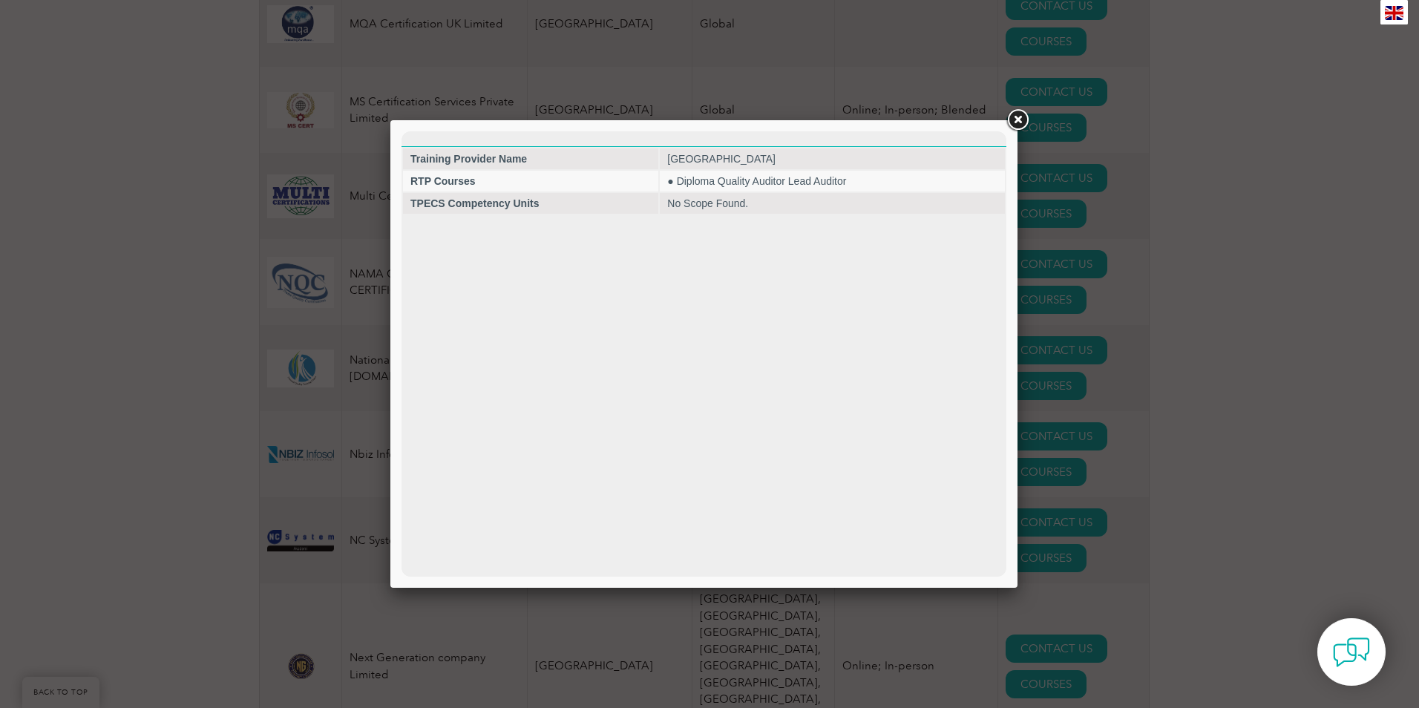
click at [1010, 121] on link at bounding box center [1017, 120] width 27 height 27
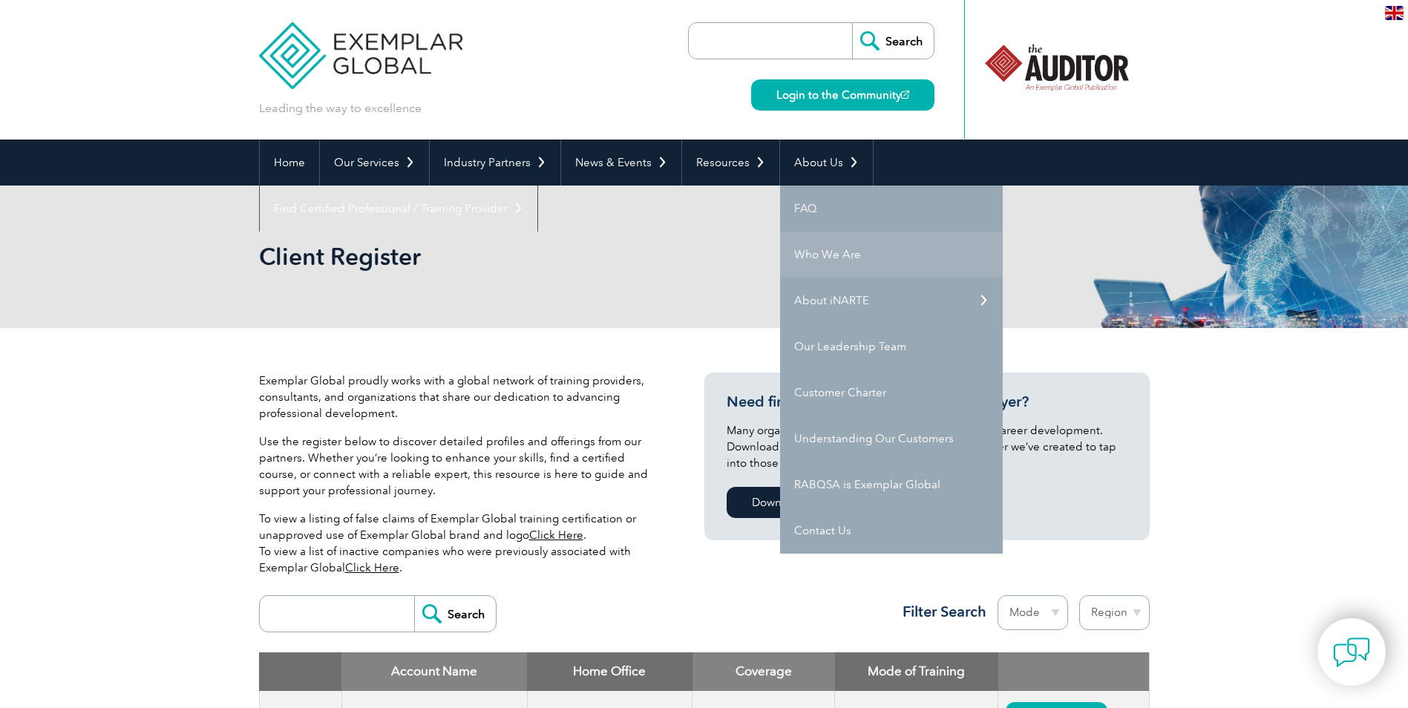
click at [828, 249] on link "Who We Are" at bounding box center [891, 254] width 223 height 46
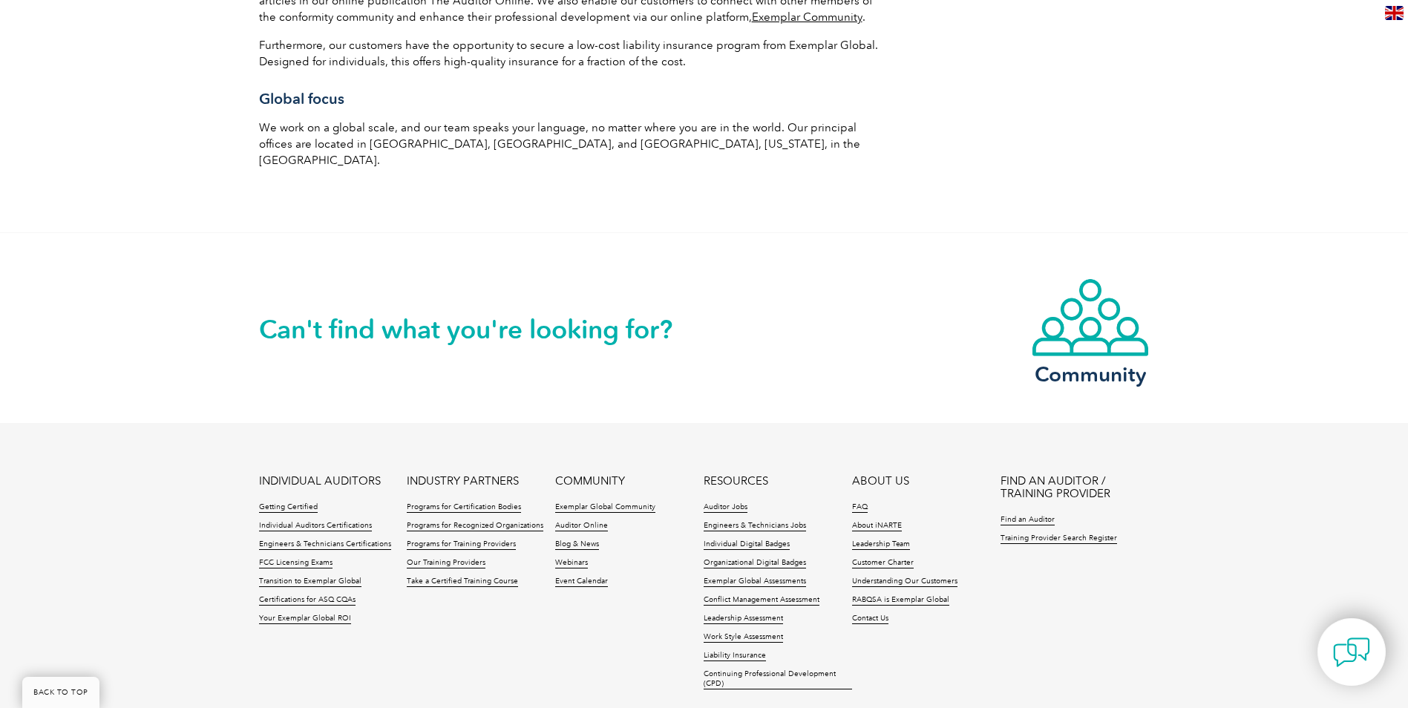
scroll to position [2577, 0]
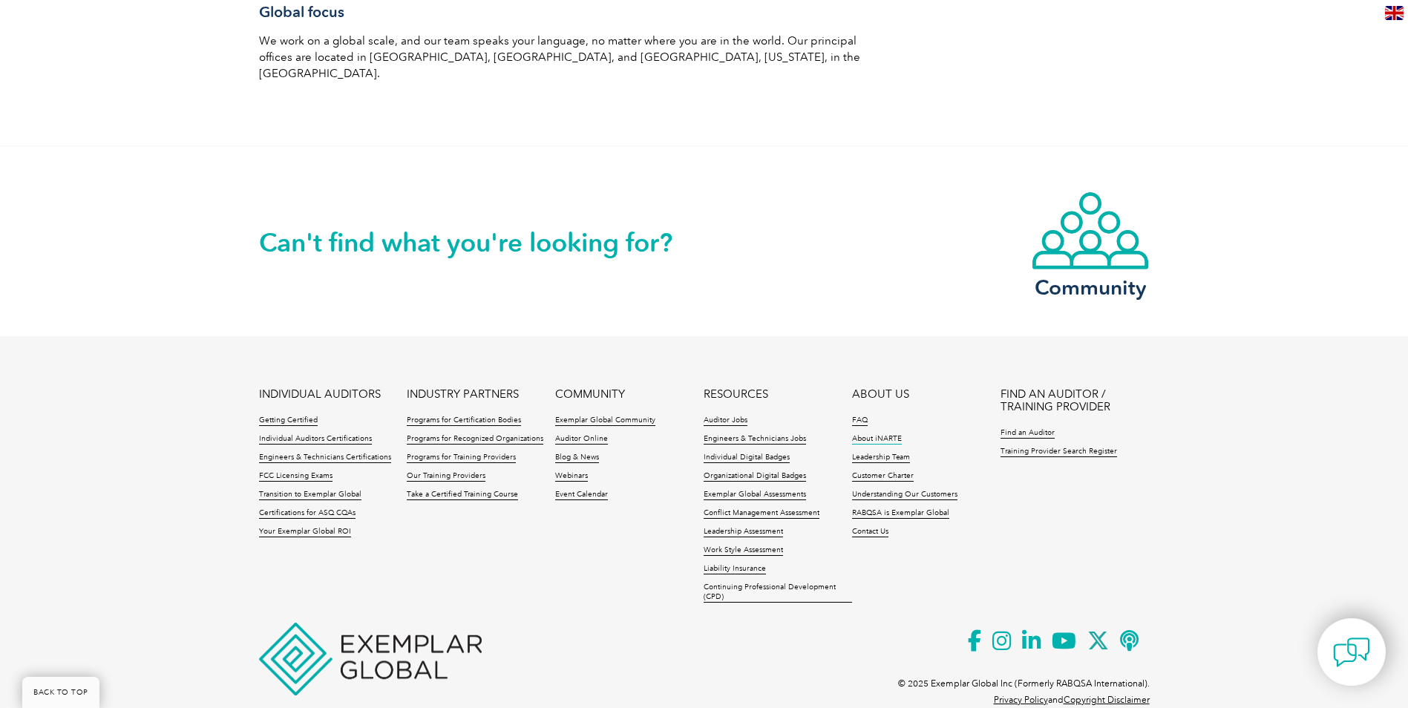
click at [858, 434] on link "About iNARTE" at bounding box center [877, 439] width 50 height 10
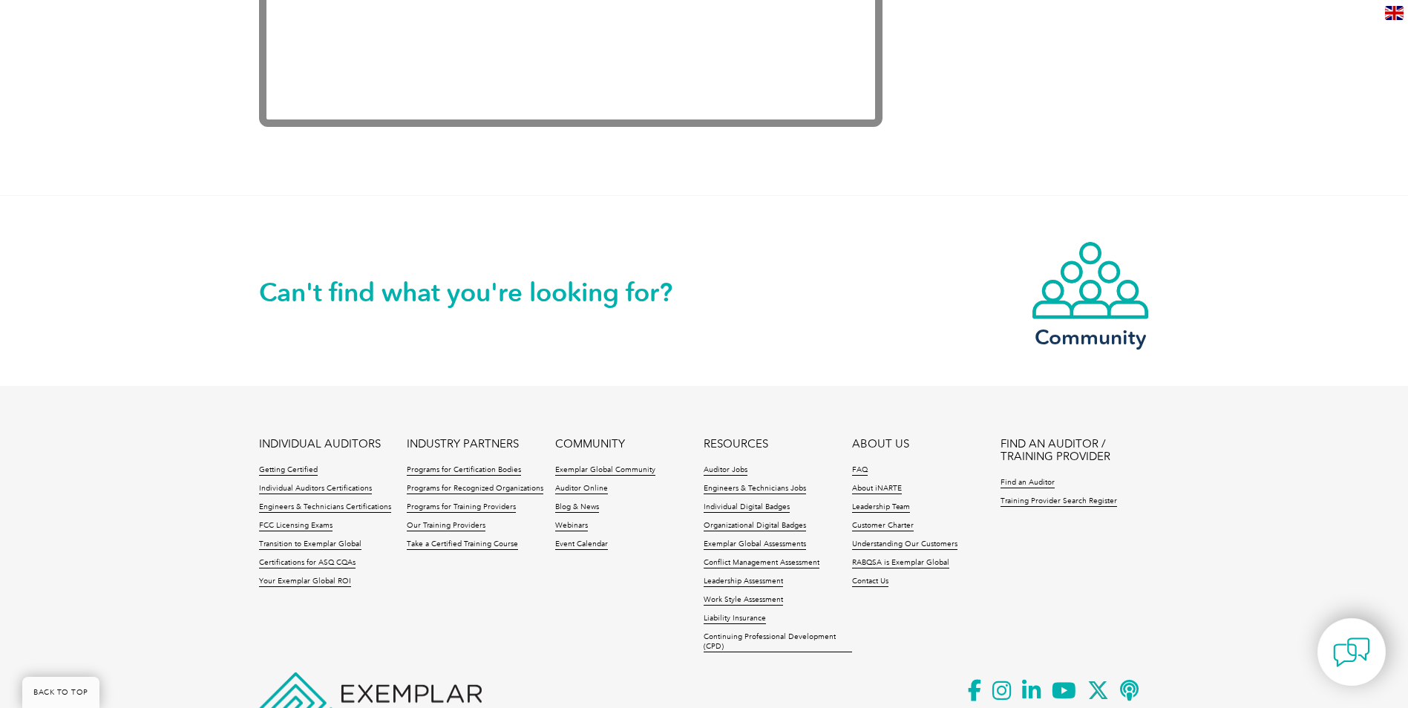
scroll to position [3119, 0]
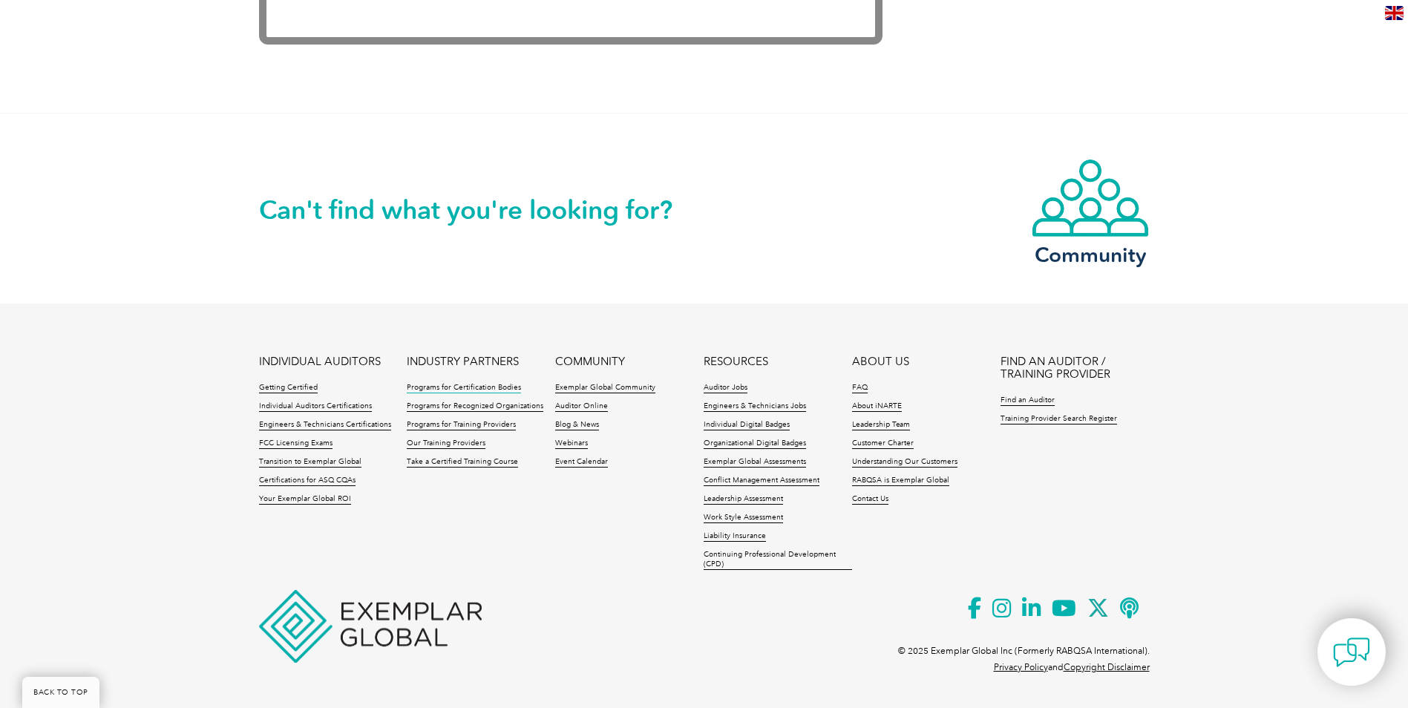
click at [482, 387] on link "Programs for Certification Bodies" at bounding box center [464, 388] width 114 height 10
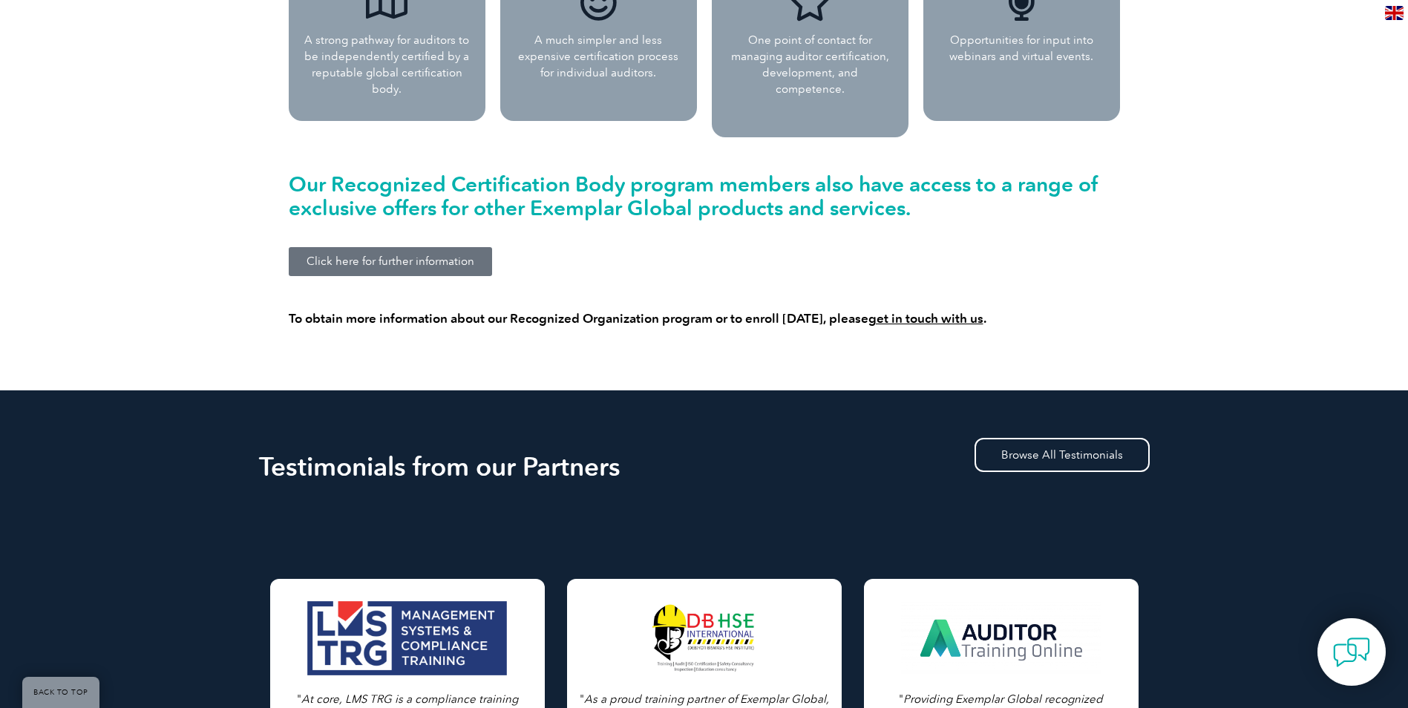
scroll to position [2472, 0]
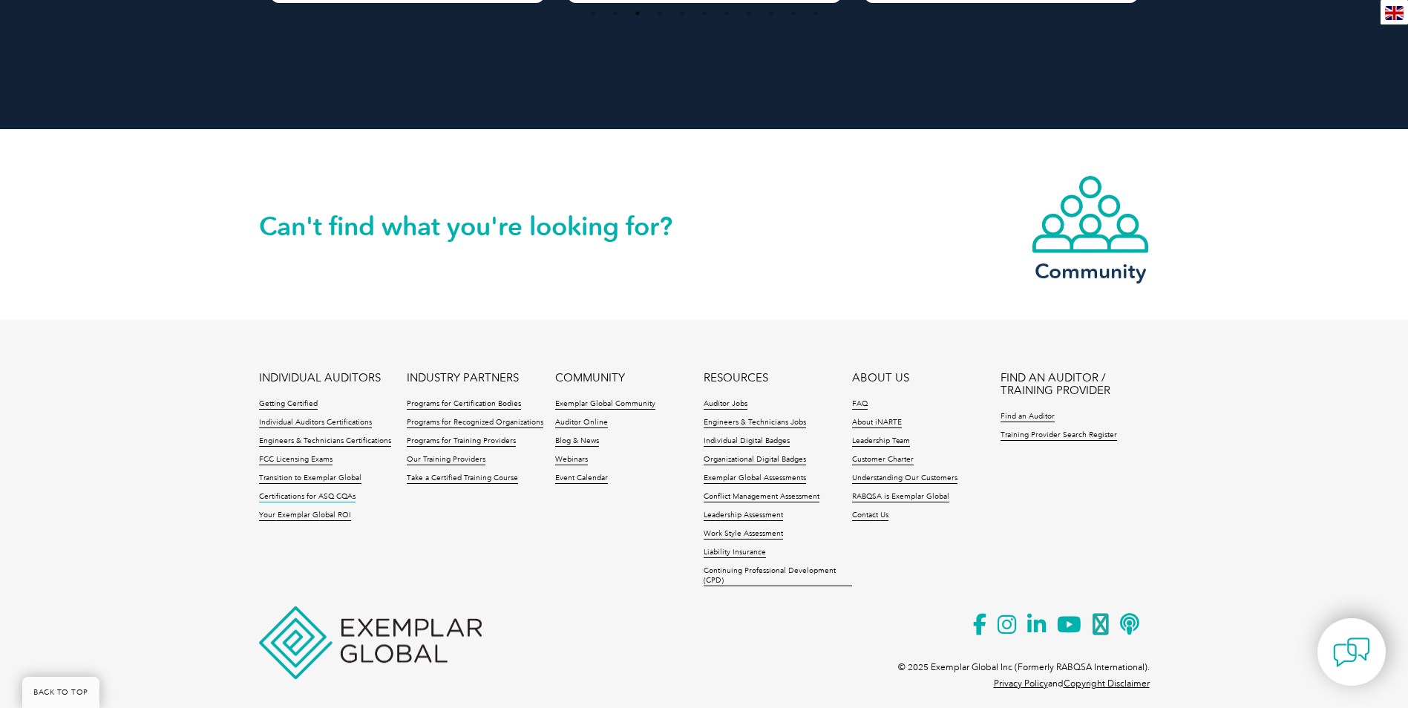
click at [288, 492] on link "Certifications for ASQ CQAs" at bounding box center [307, 497] width 96 height 10
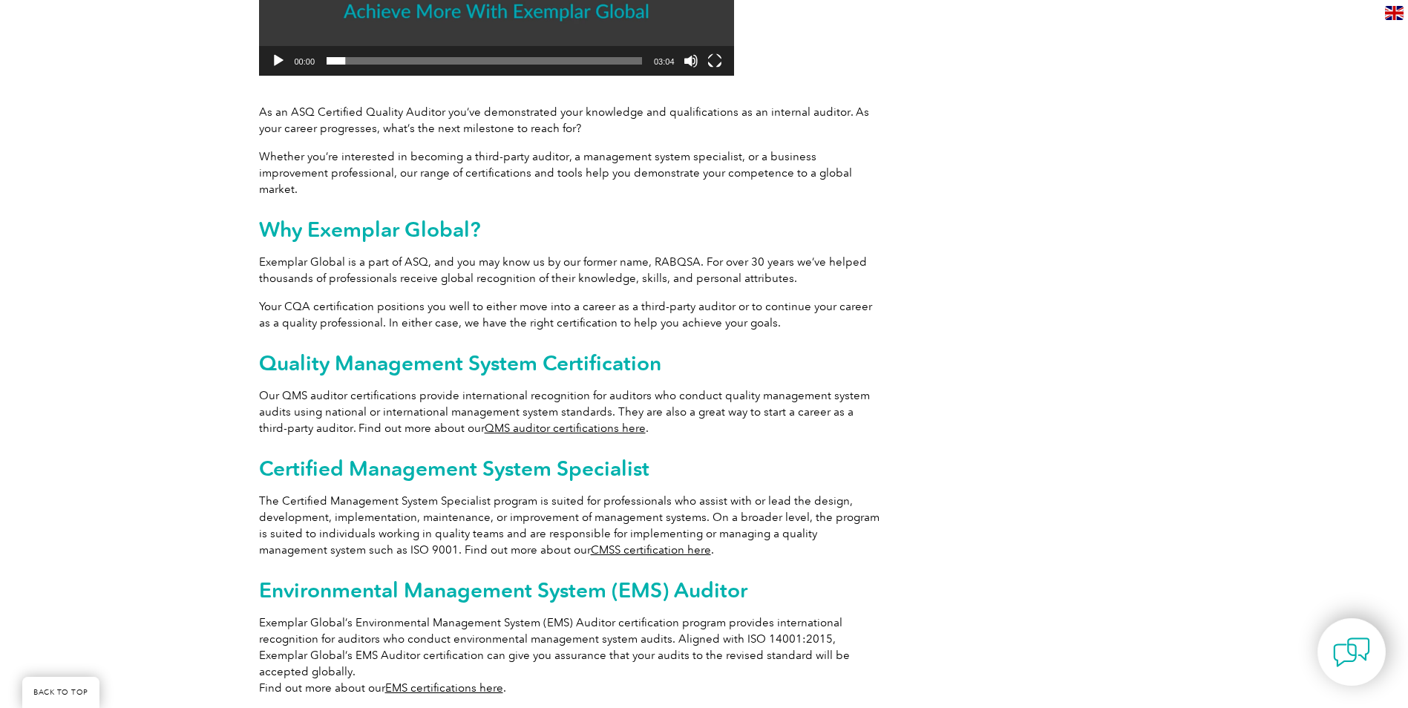
scroll to position [626, 0]
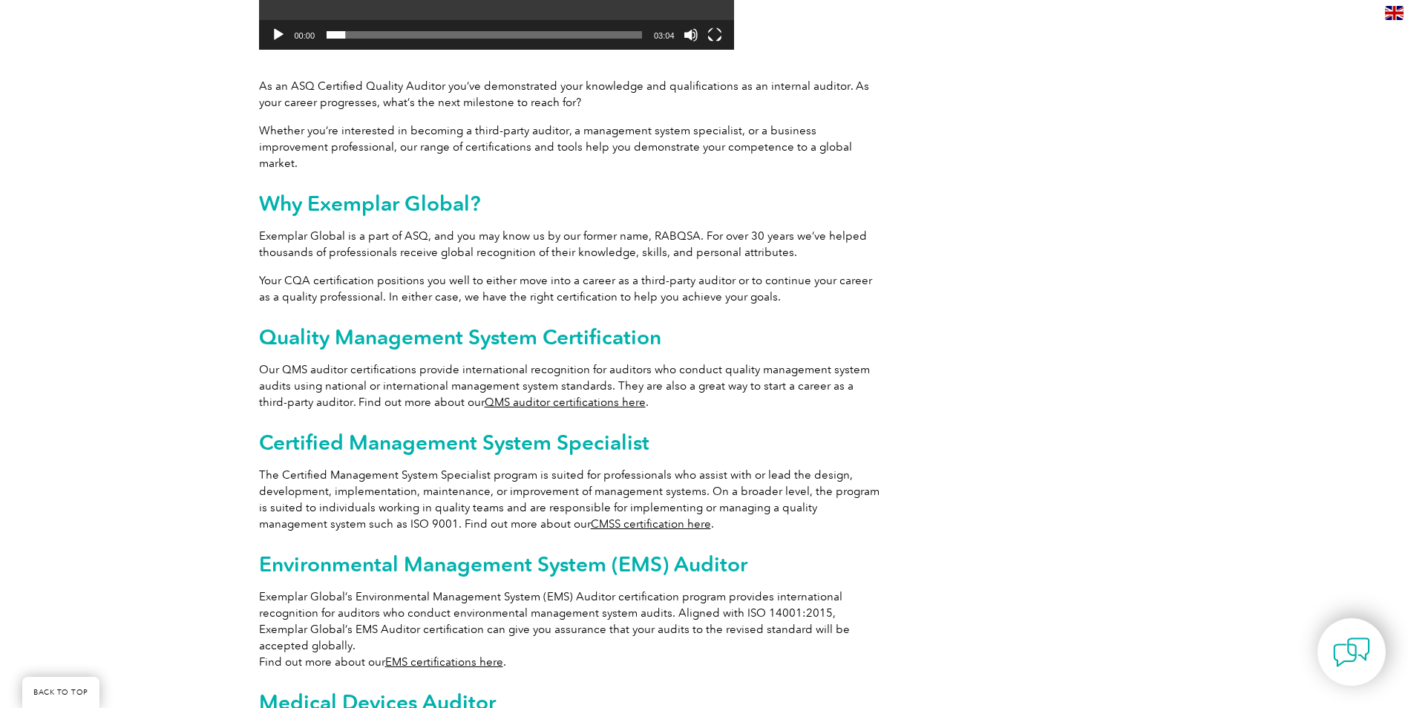
click at [591, 517] on link "CMSS certification here" at bounding box center [651, 523] width 120 height 13
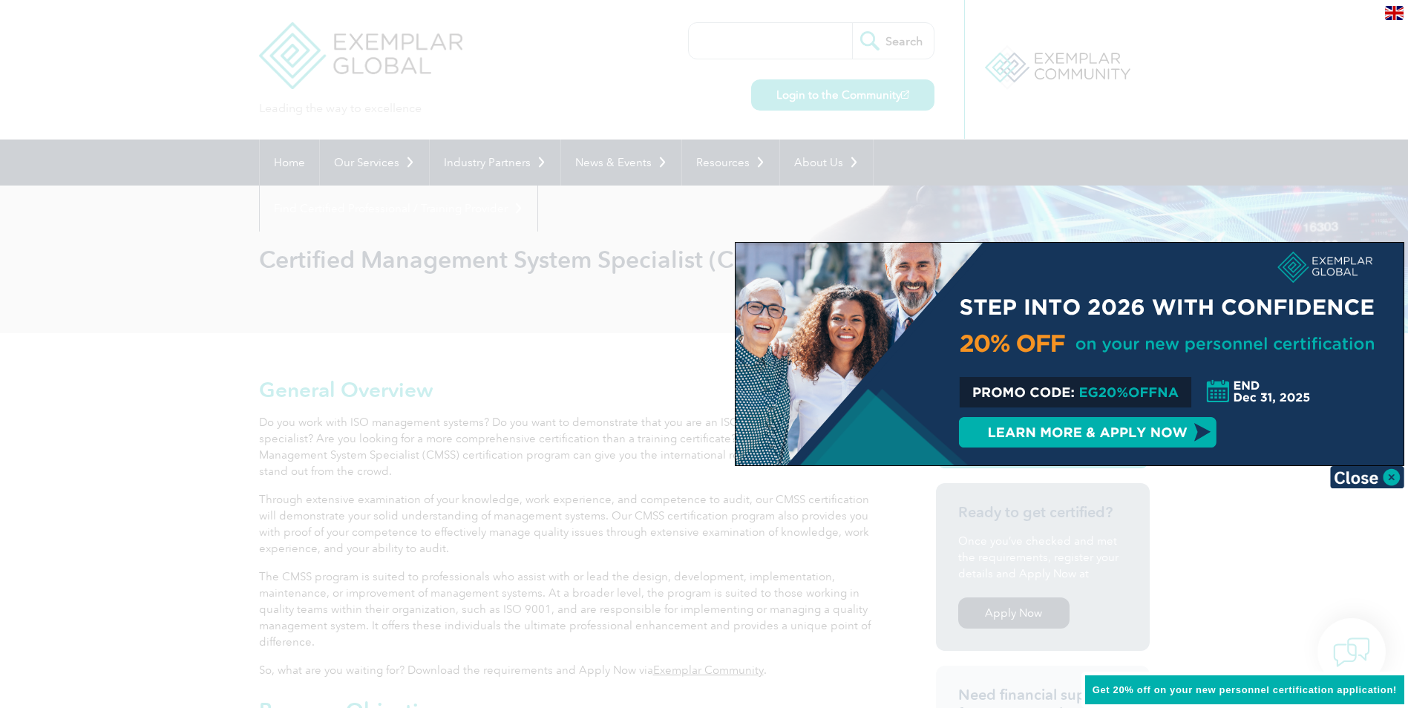
drag, startPoint x: 1353, startPoint y: 485, endPoint x: 1324, endPoint y: 501, distance: 32.9
click at [1352, 484] on img at bounding box center [1367, 477] width 74 height 22
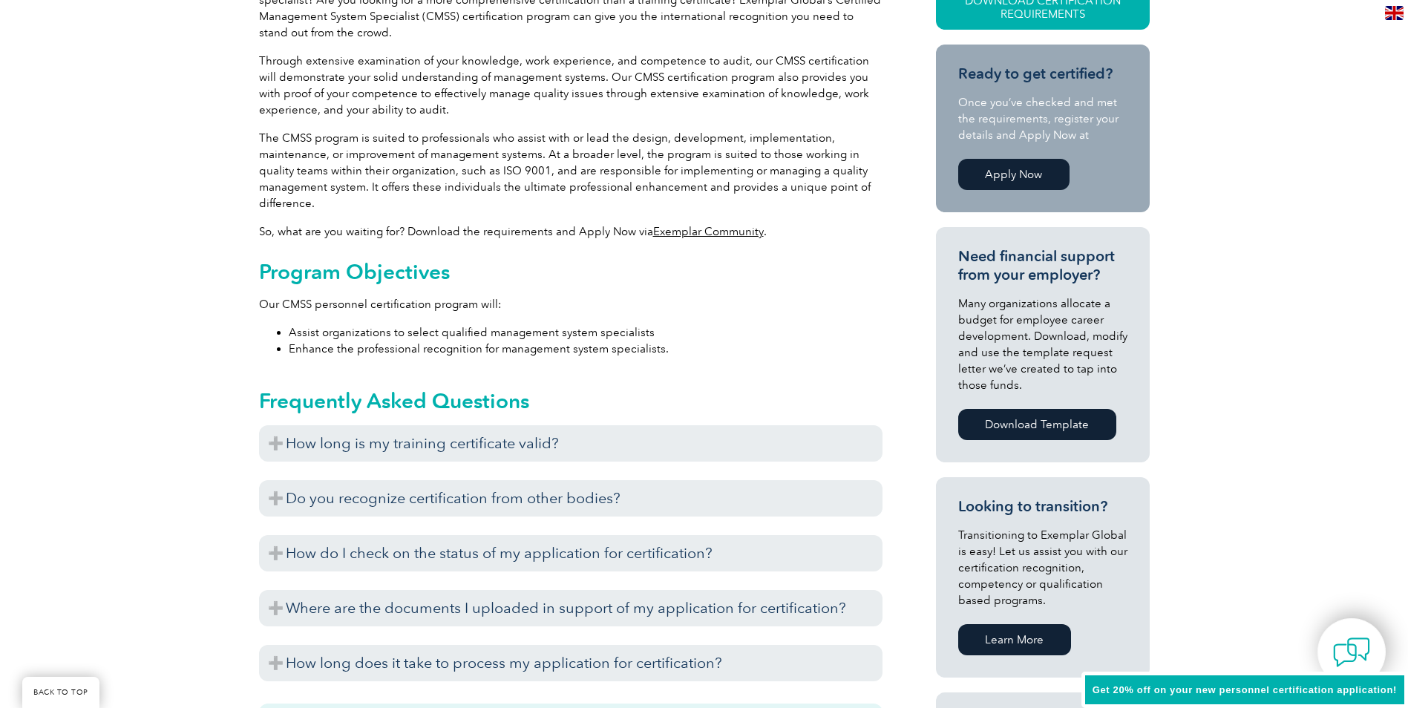
scroll to position [445, 0]
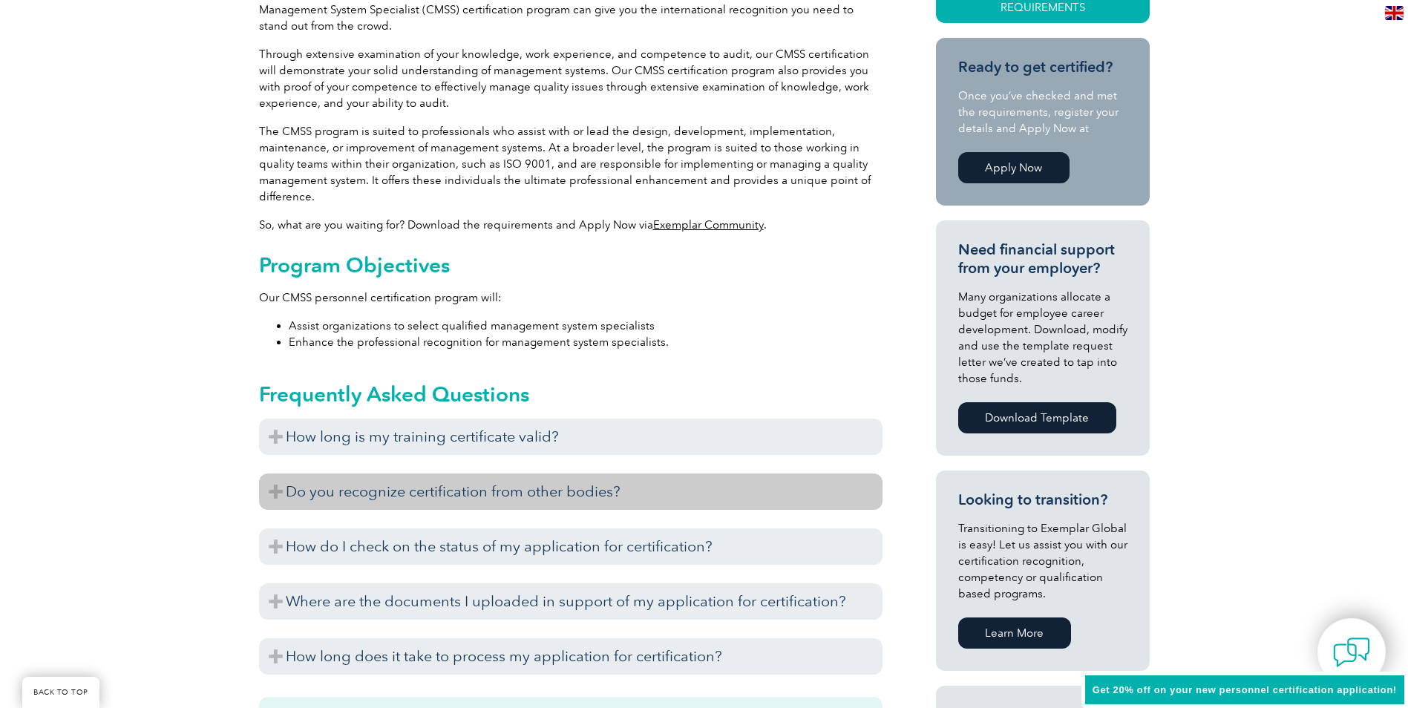
click at [292, 497] on h3 "Do you recognize certification from other bodies?" at bounding box center [570, 491] width 623 height 36
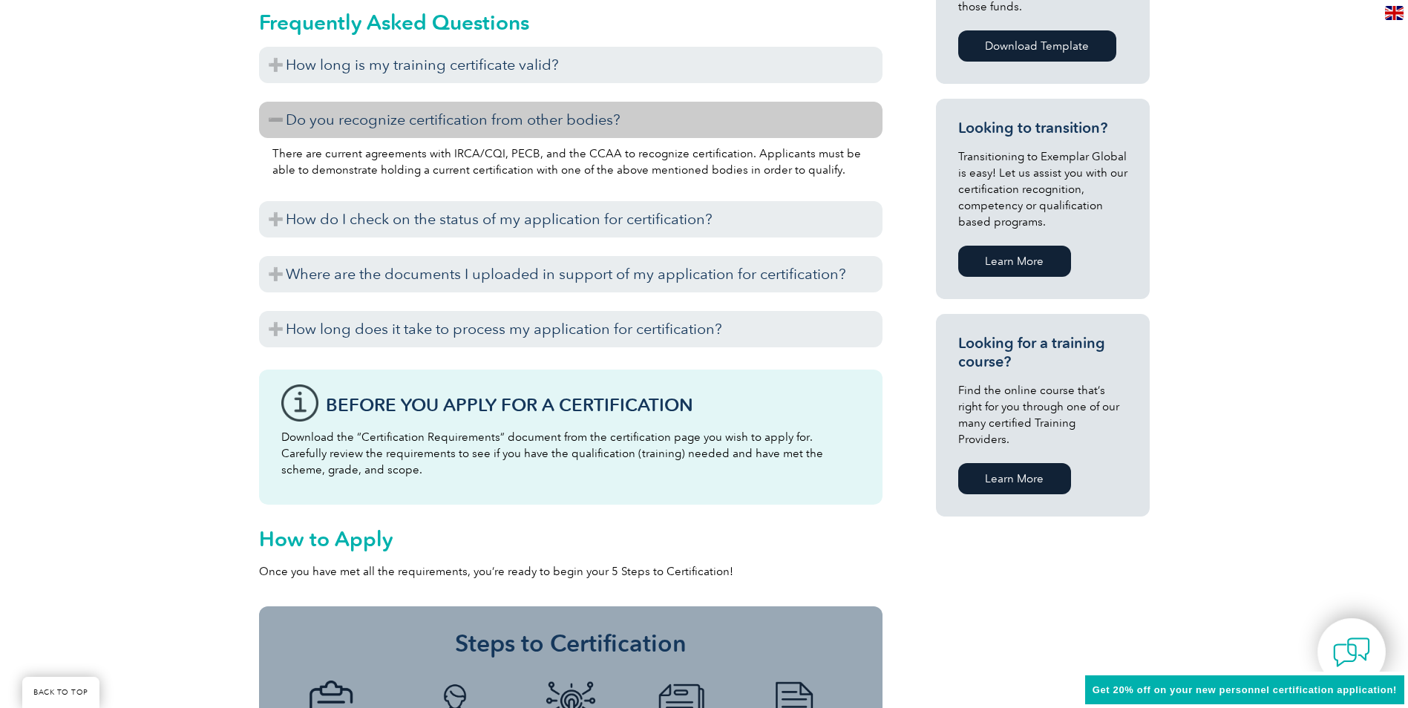
scroll to position [742, 0]
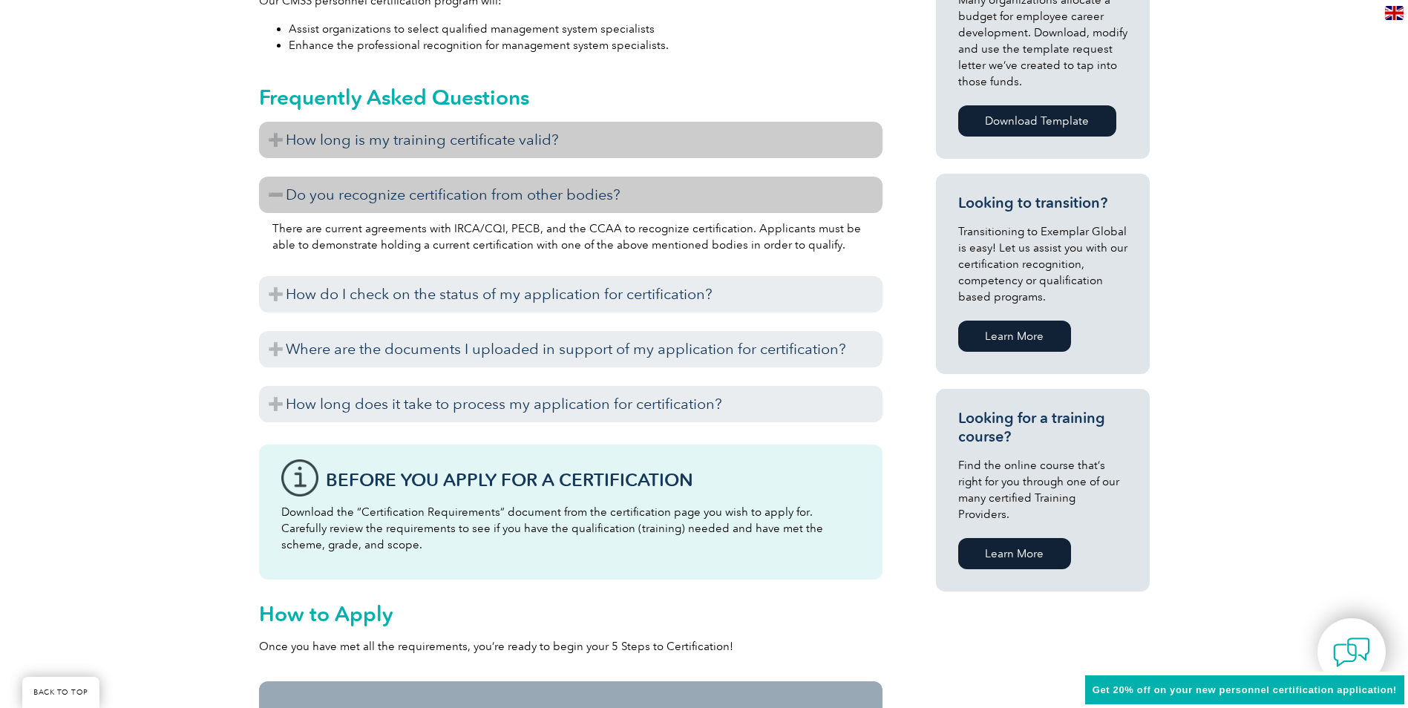
click at [280, 136] on h3 "How long is my training certificate valid?" at bounding box center [570, 140] width 623 height 36
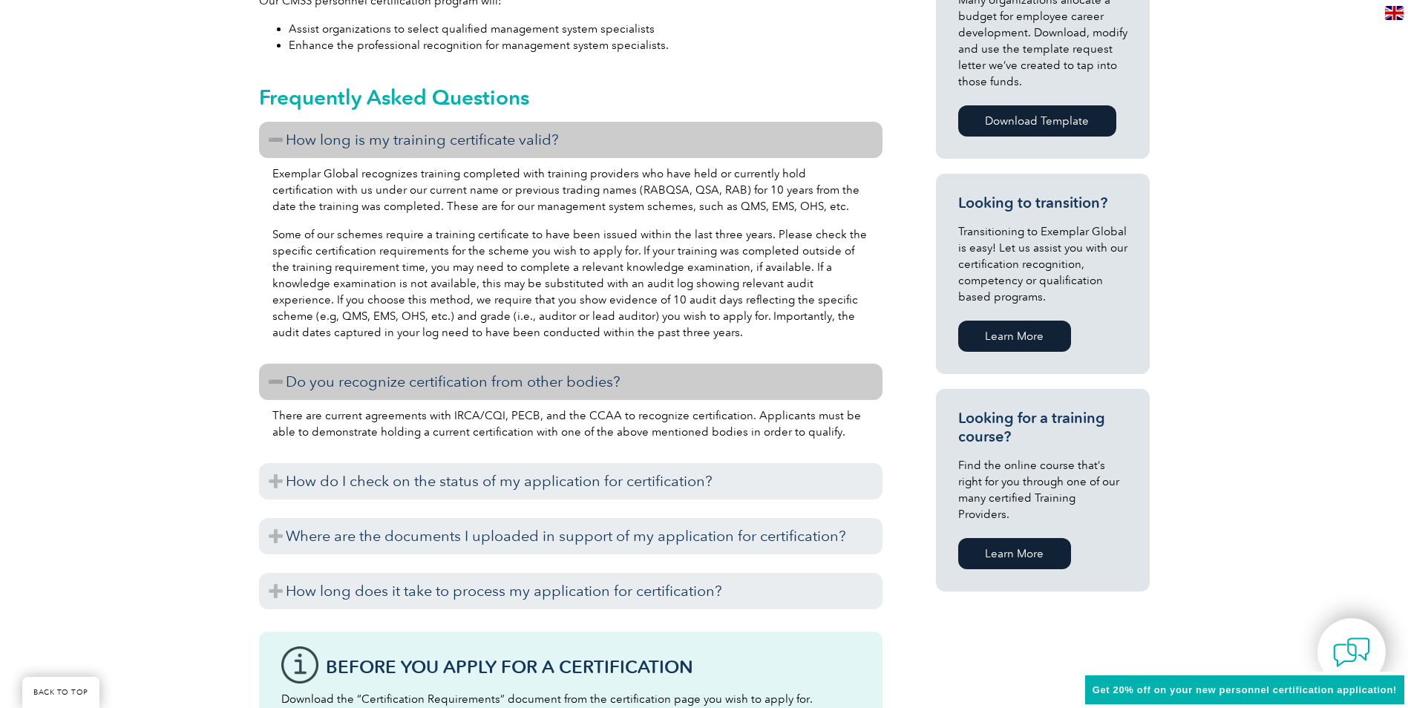
scroll to position [816, 0]
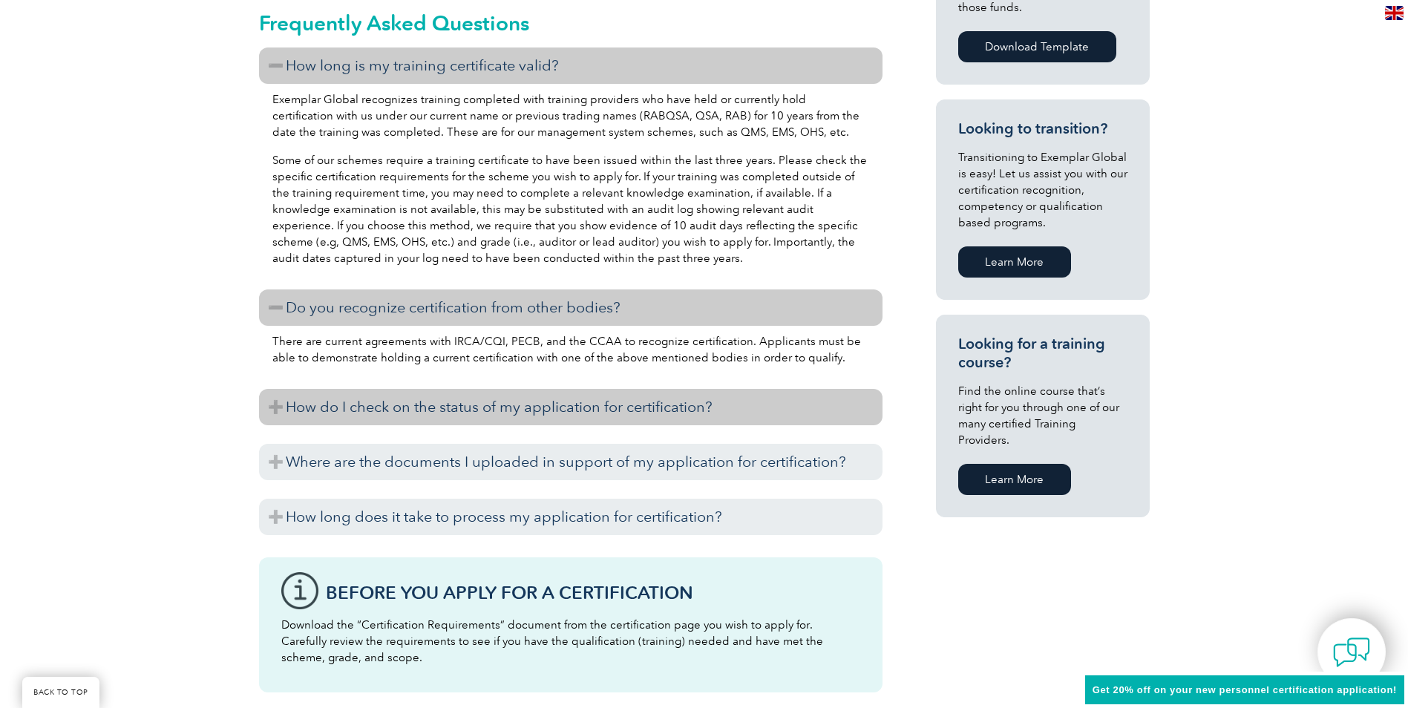
click at [264, 401] on h3 "How do I check on the status of my application for certification?" at bounding box center [570, 407] width 623 height 36
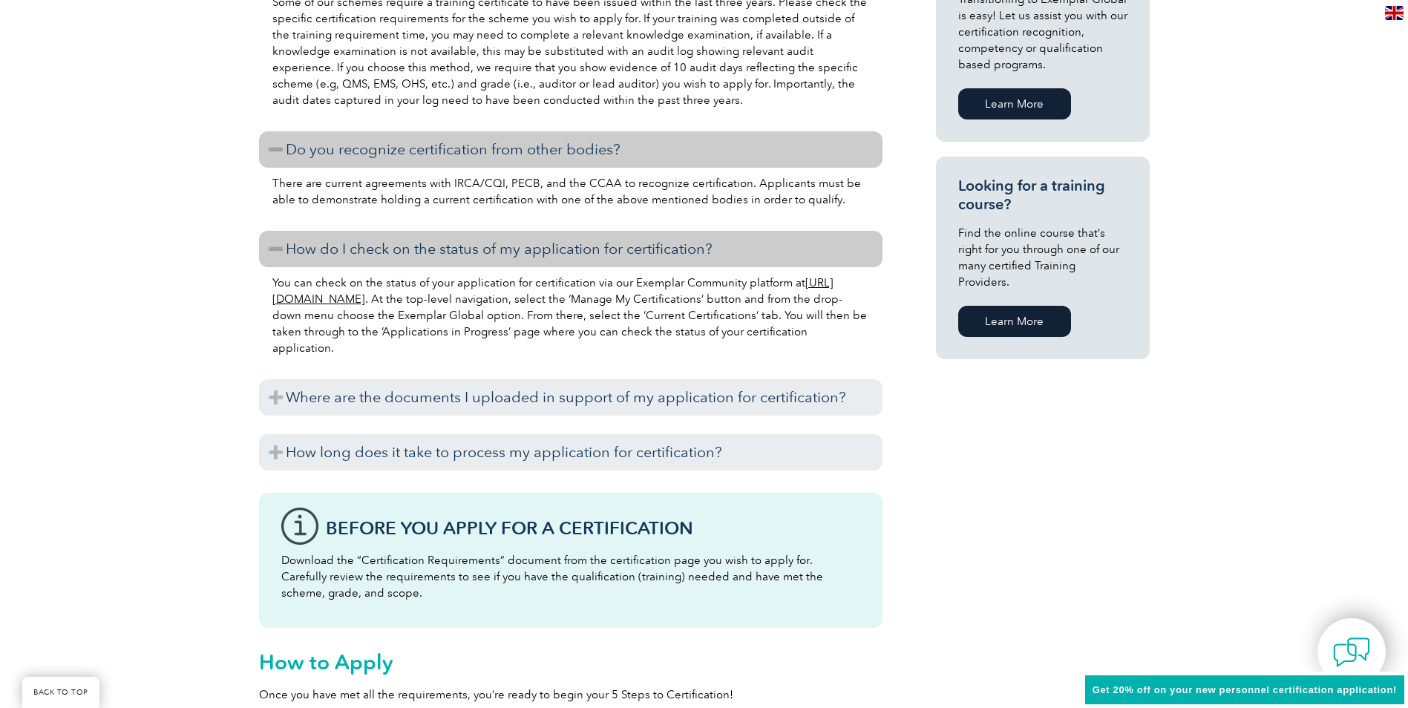
scroll to position [1039, 0]
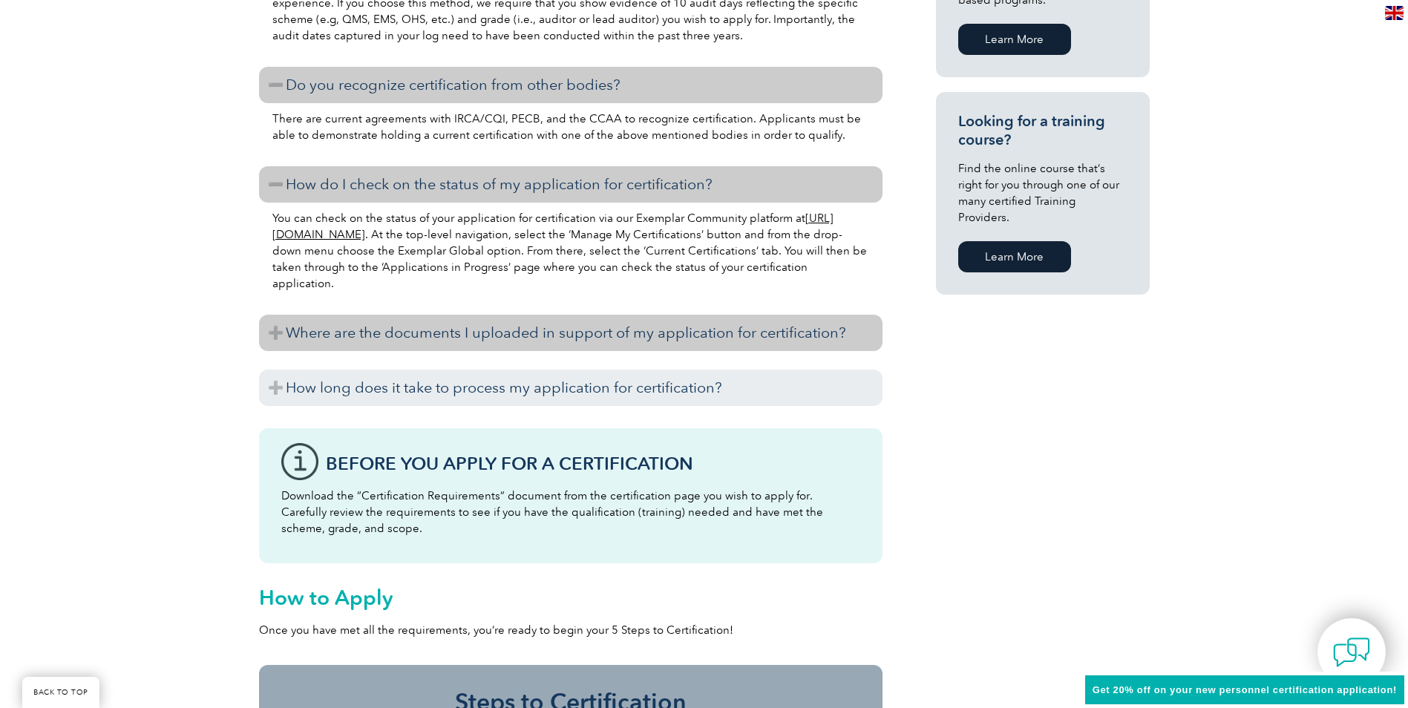
click at [277, 345] on h3 "Where are the documents I uploaded in support of my application for certificati…" at bounding box center [570, 333] width 623 height 36
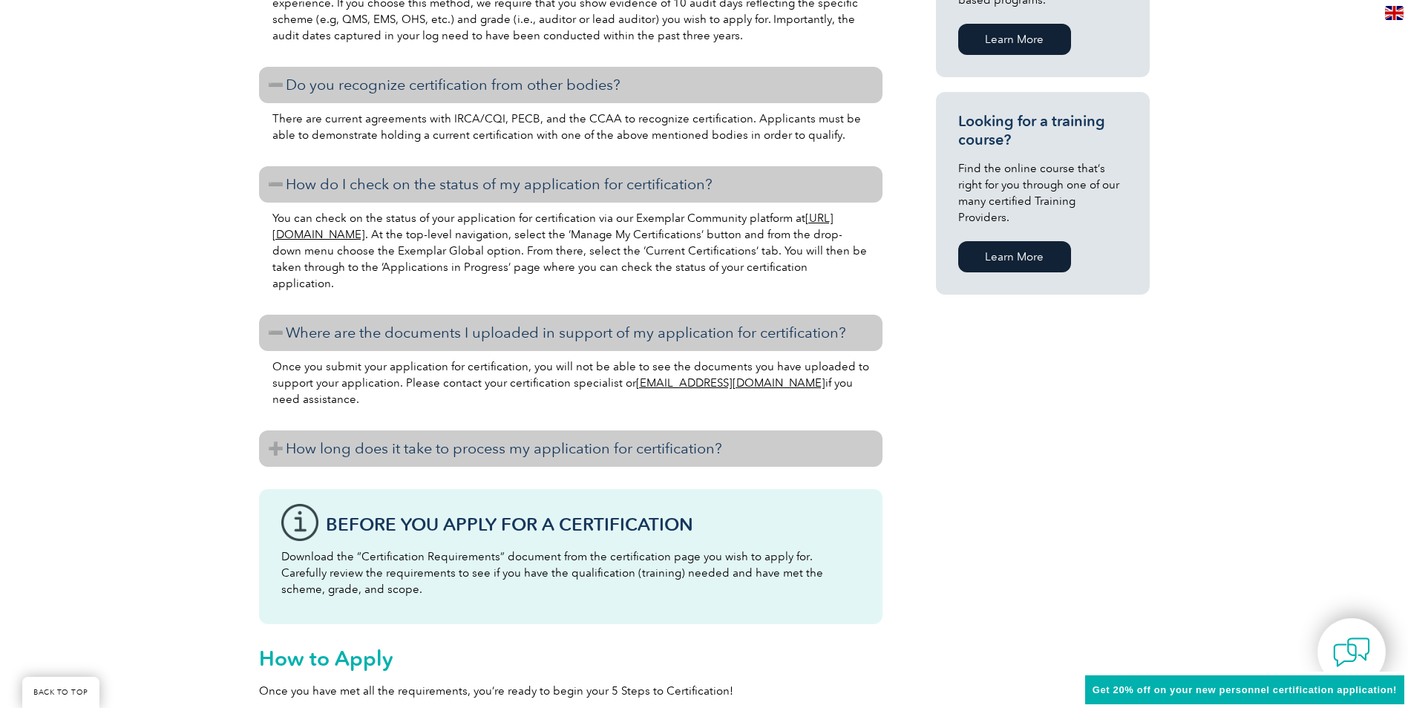
click at [275, 446] on h3 "How long does it take to process my application for certification?" at bounding box center [570, 448] width 623 height 36
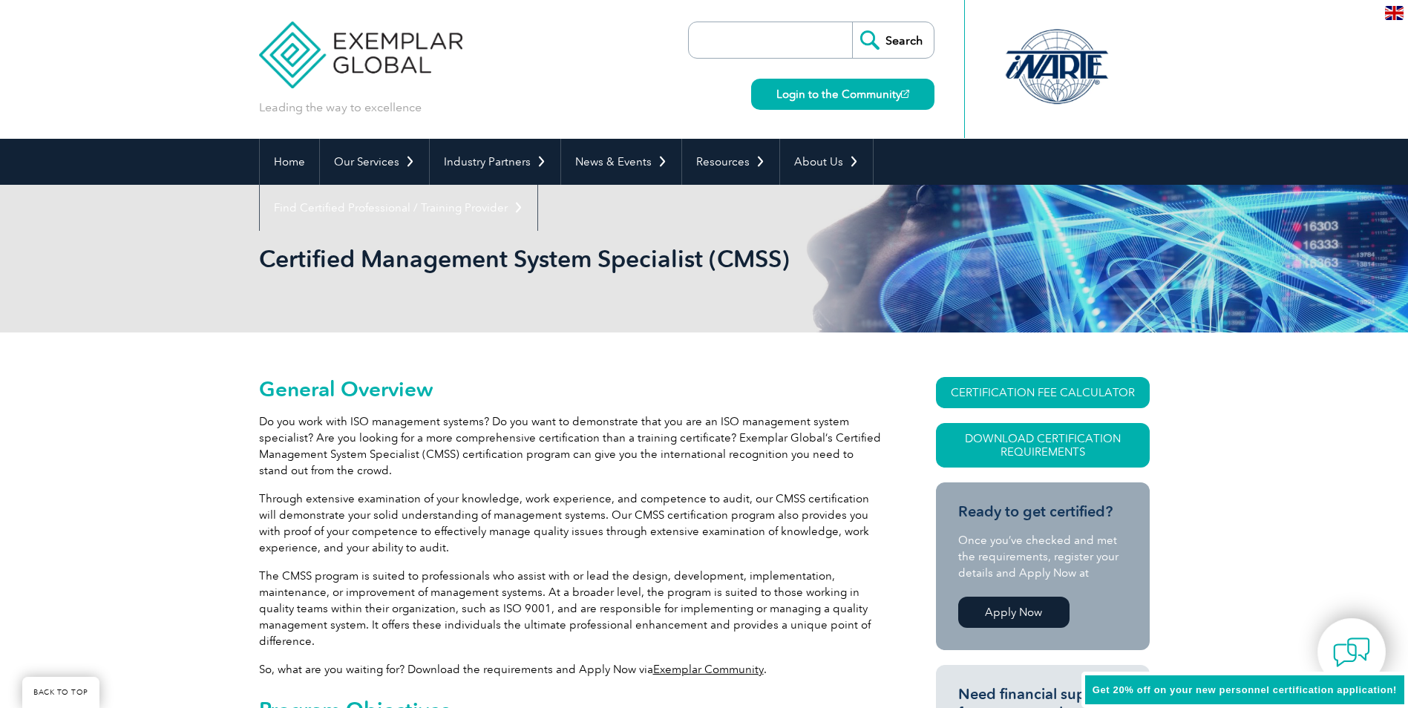
scroll to position [0, 0]
